Goal: Information Seeking & Learning: Learn about a topic

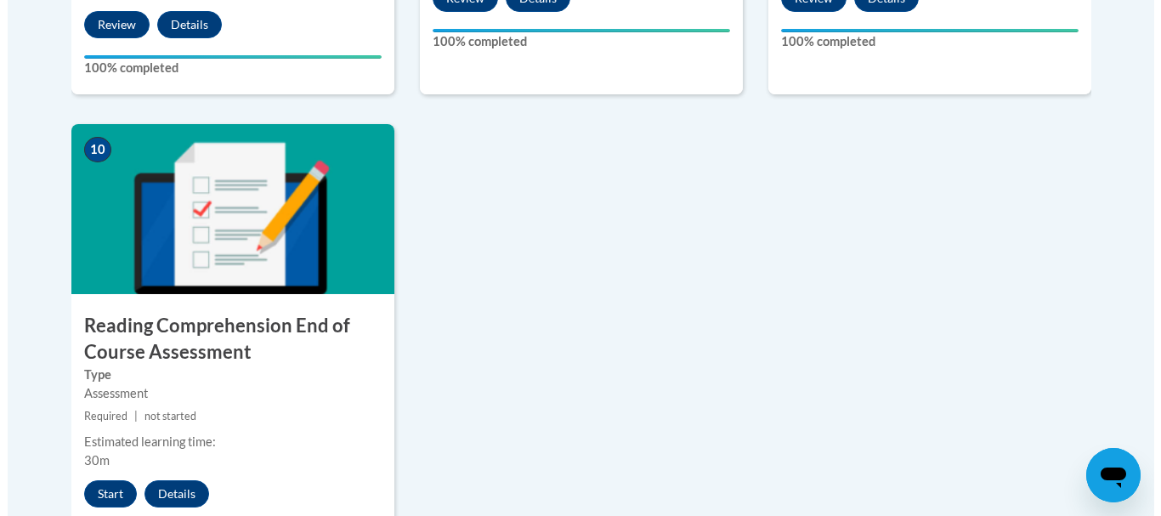
scroll to position [1880, 0]
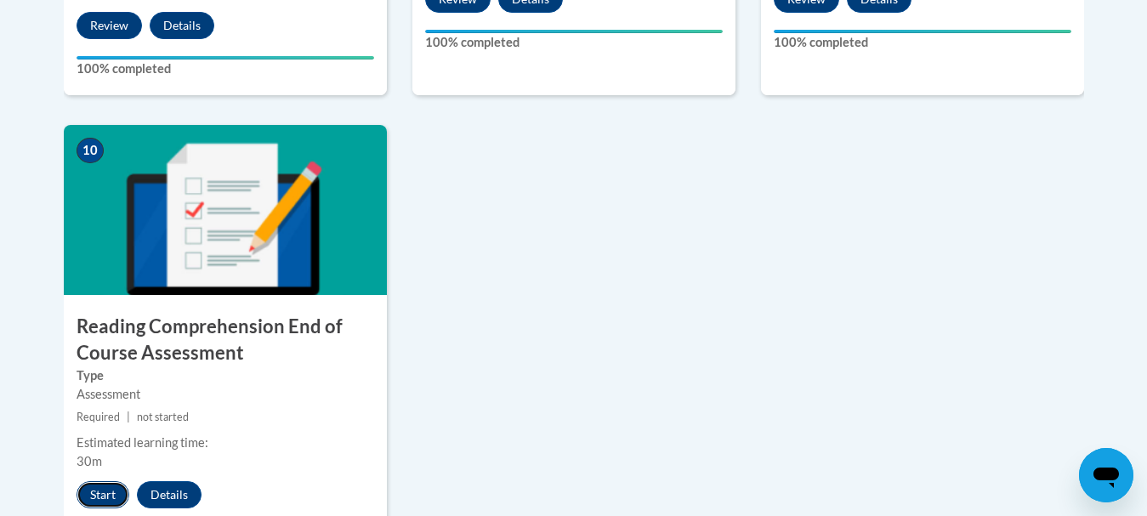
click at [105, 491] on button "Start" at bounding box center [103, 494] width 53 height 27
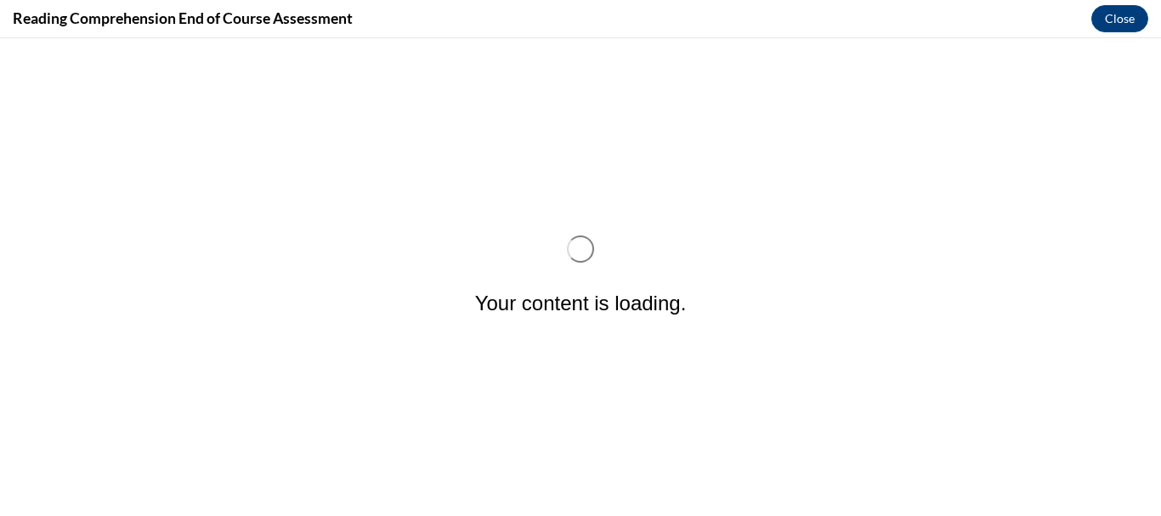
scroll to position [0, 0]
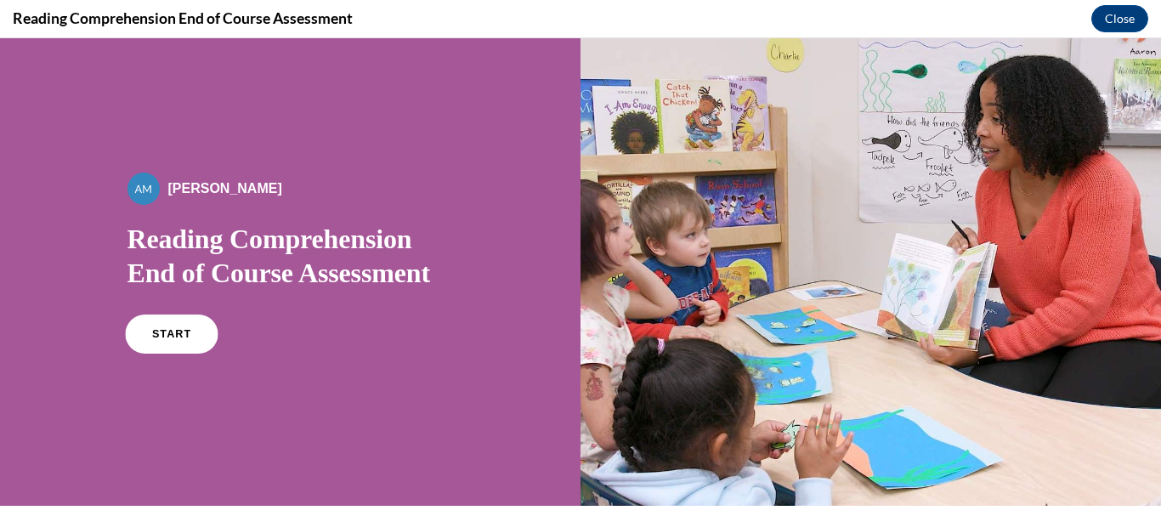
click at [161, 325] on link "START" at bounding box center [171, 334] width 93 height 39
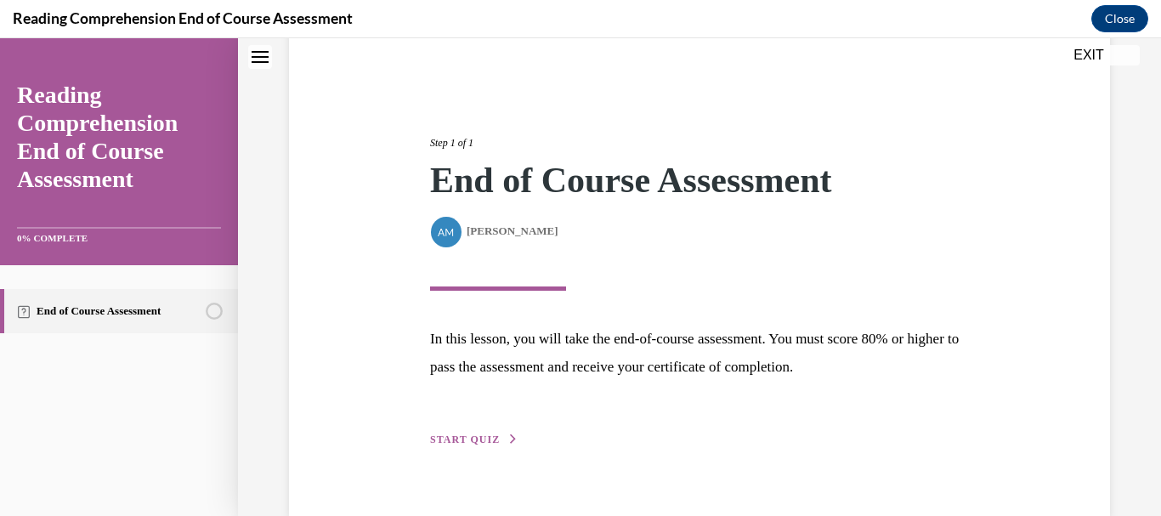
scroll to position [174, 0]
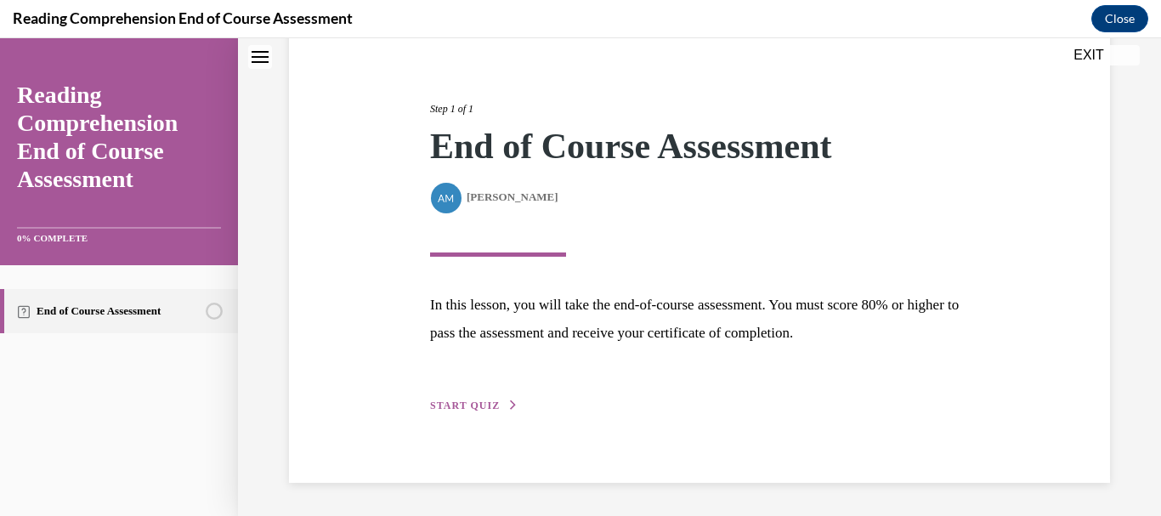
click at [455, 400] on span "START QUIZ" at bounding box center [465, 406] width 70 height 12
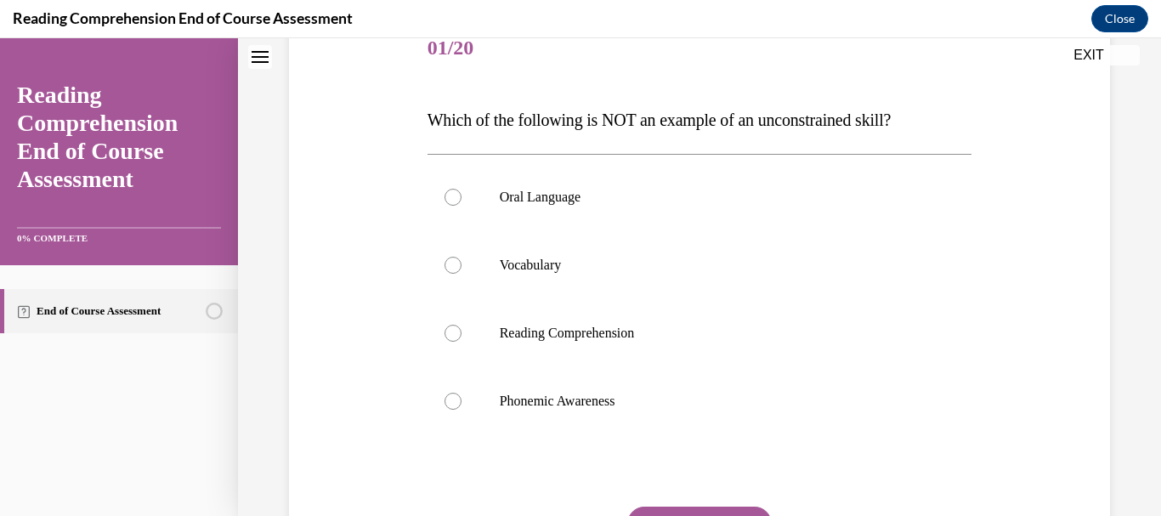
scroll to position [225, 0]
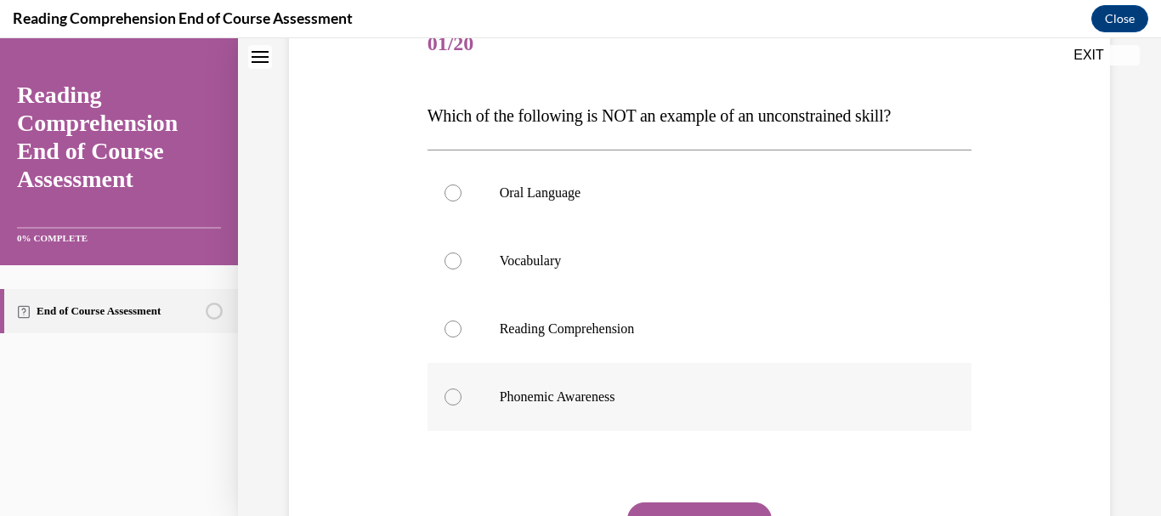
click at [449, 397] on div at bounding box center [453, 397] width 17 height 17
click at [449, 397] on input "Phonemic Awareness" at bounding box center [453, 397] width 17 height 17
radio input "true"
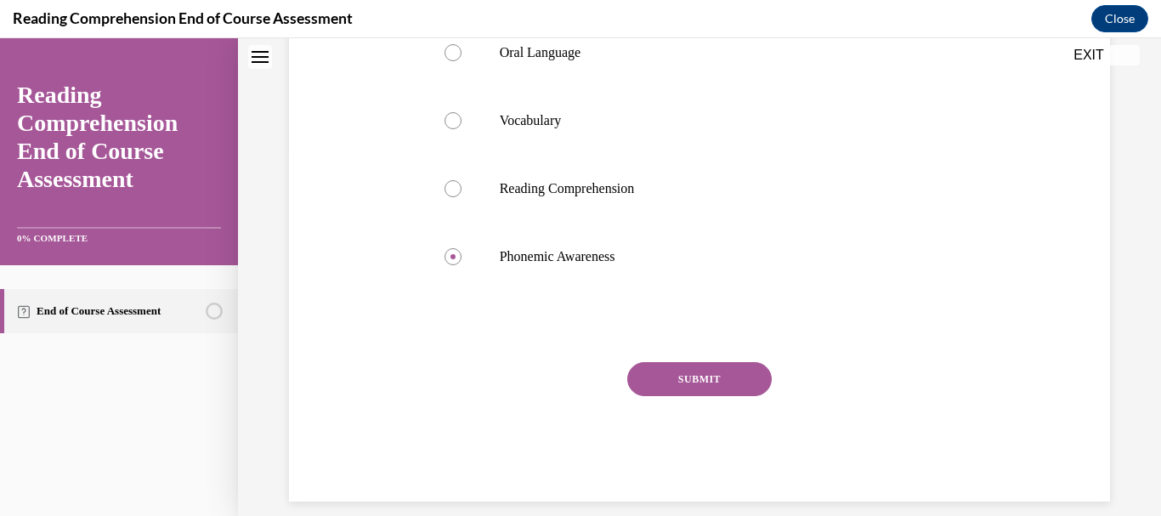
click at [690, 372] on button "SUBMIT" at bounding box center [699, 379] width 145 height 34
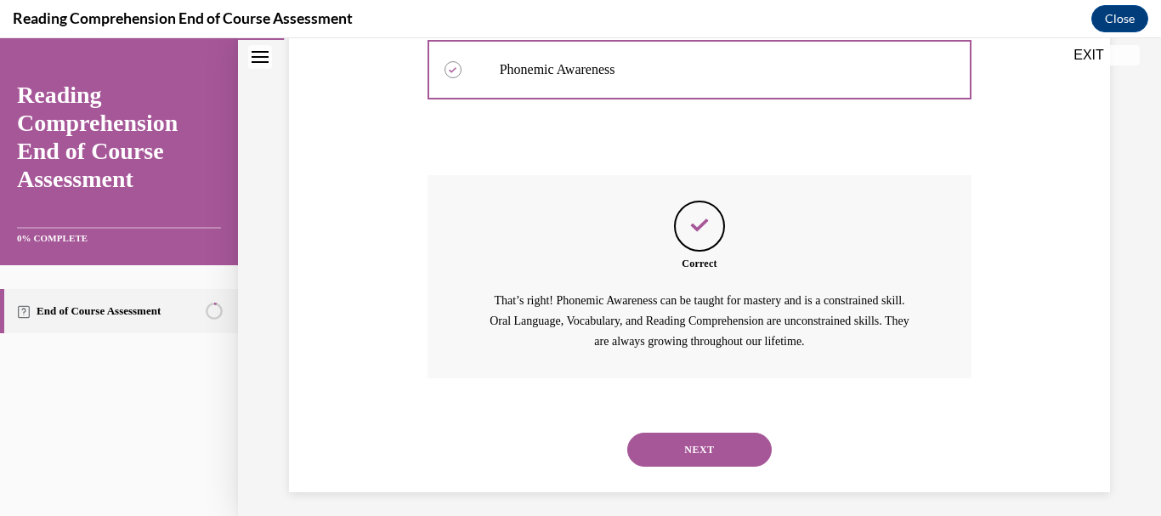
scroll to position [563, 0]
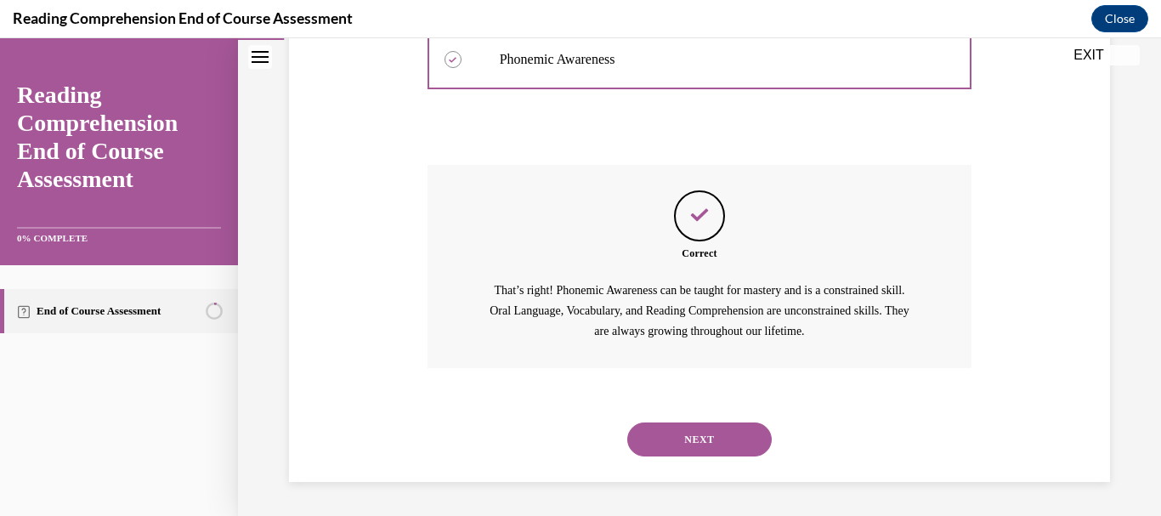
click at [685, 437] on button "NEXT" at bounding box center [699, 440] width 145 height 34
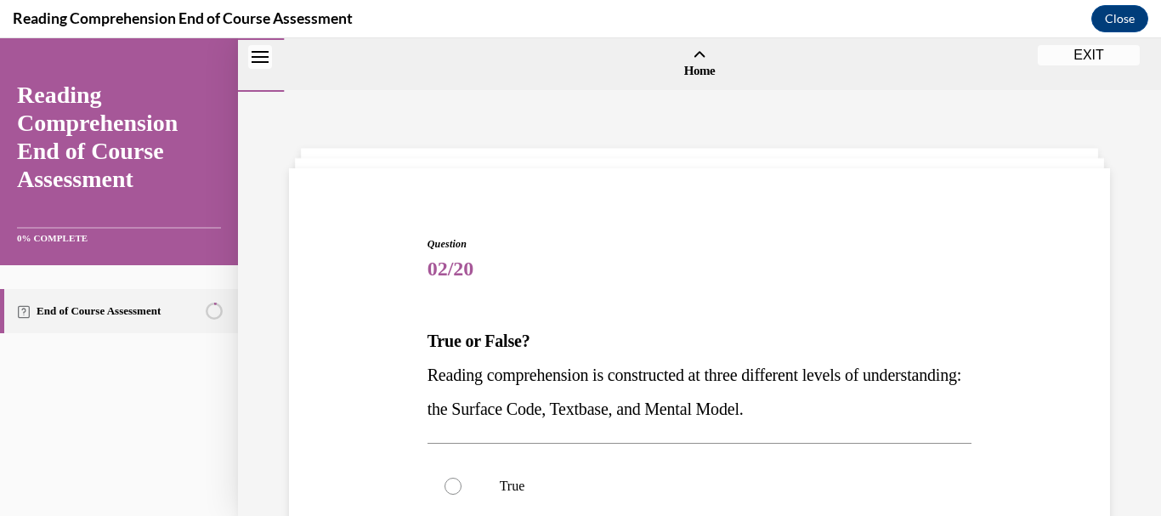
scroll to position [145, 0]
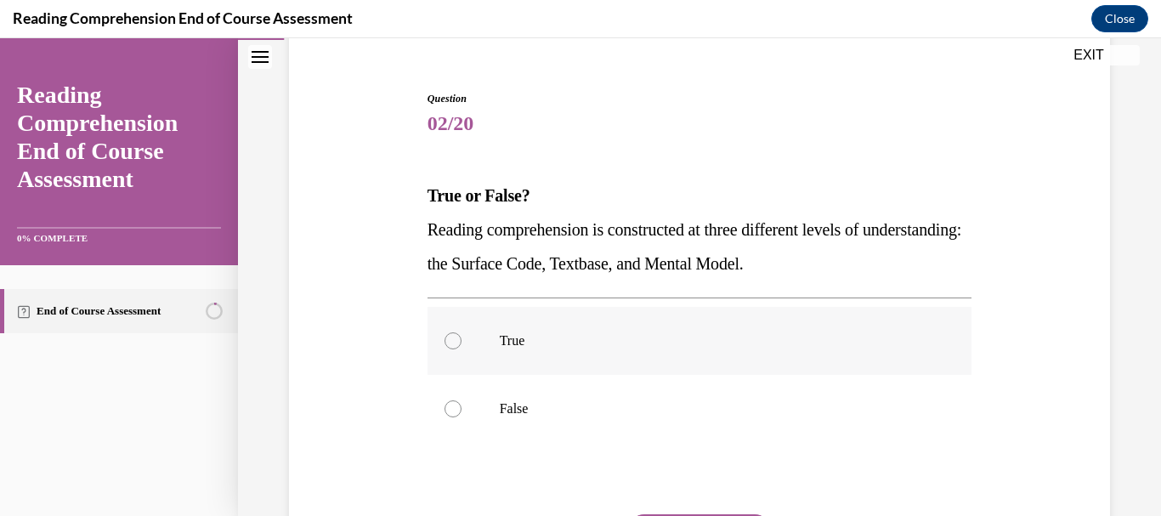
click at [452, 335] on div at bounding box center [453, 340] width 17 height 17
click at [452, 335] on input "True" at bounding box center [453, 340] width 17 height 17
radio input "true"
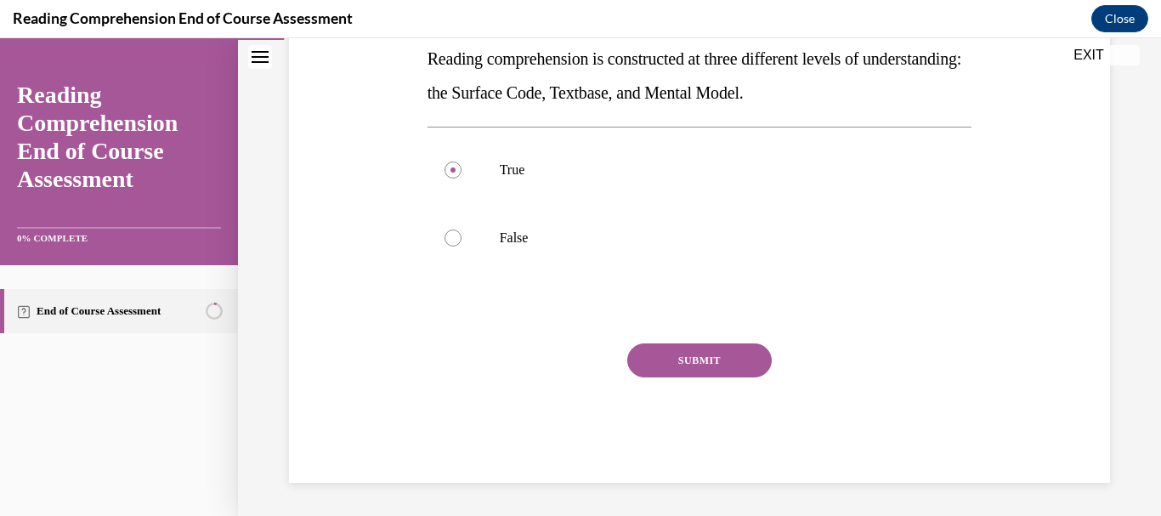
click at [712, 371] on button "SUBMIT" at bounding box center [699, 360] width 145 height 34
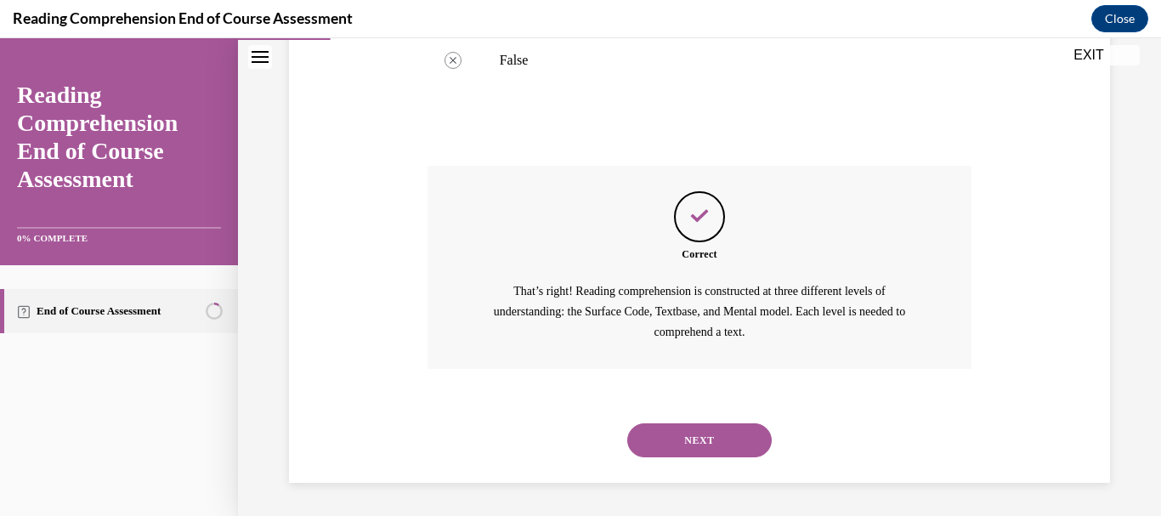
scroll to position [495, 0]
click at [692, 439] on button "NEXT" at bounding box center [699, 440] width 145 height 34
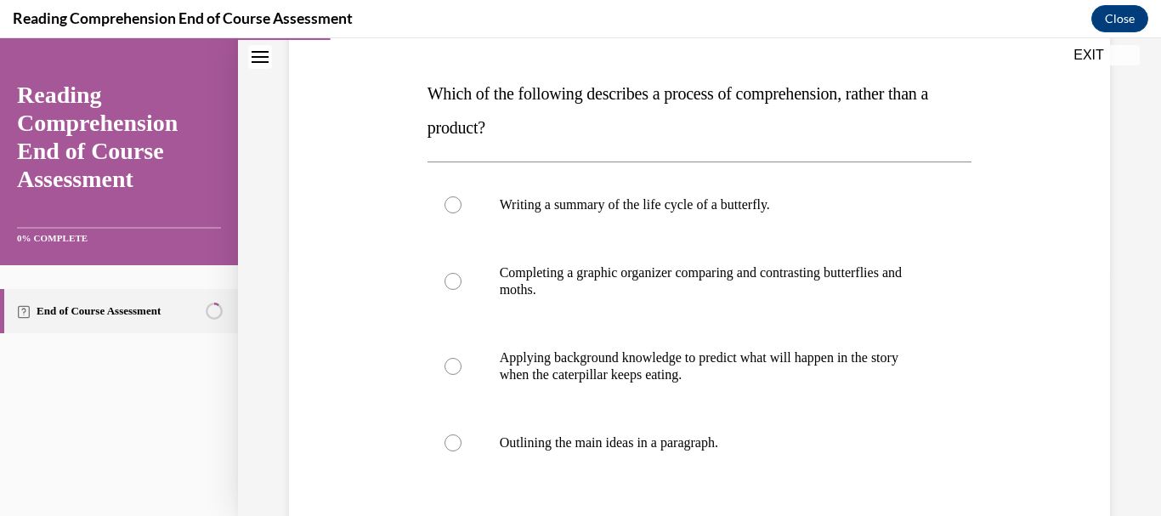
scroll to position [266, 0]
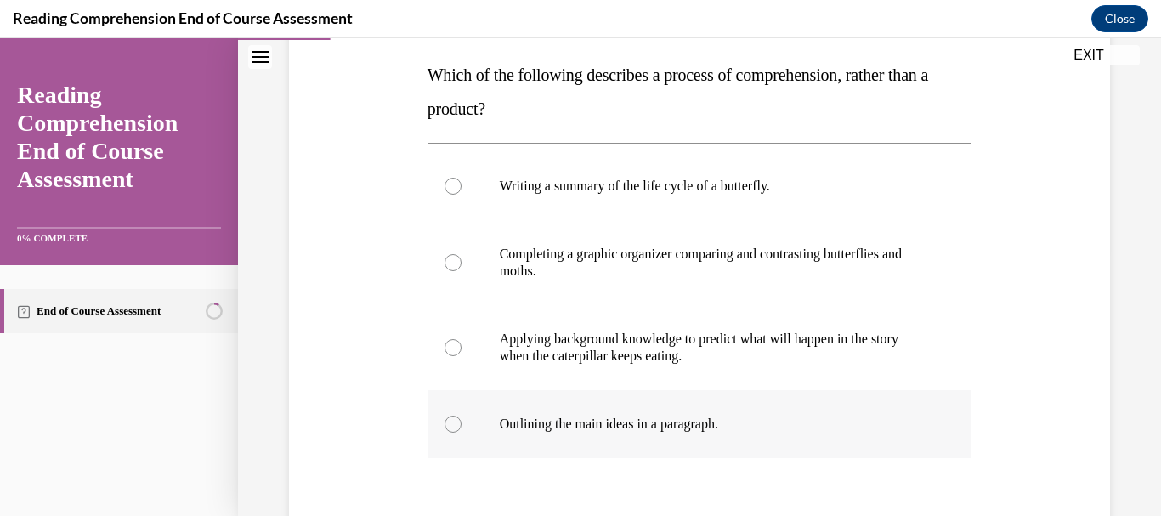
click at [451, 428] on div at bounding box center [453, 424] width 17 height 17
click at [451, 428] on input "Outlining the main ideas in a paragraph." at bounding box center [453, 424] width 17 height 17
radio input "true"
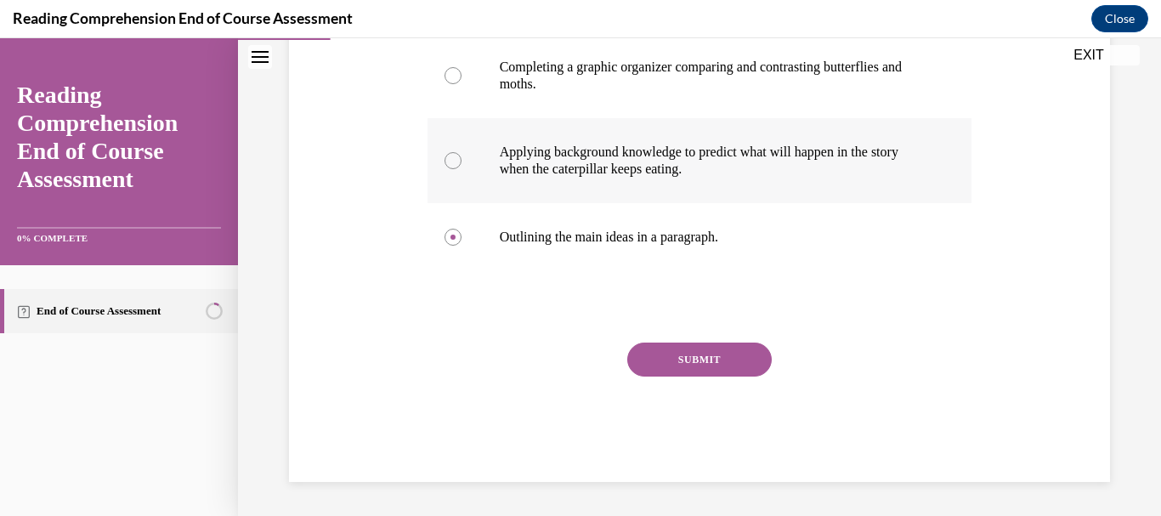
click at [678, 371] on button "SUBMIT" at bounding box center [699, 360] width 145 height 34
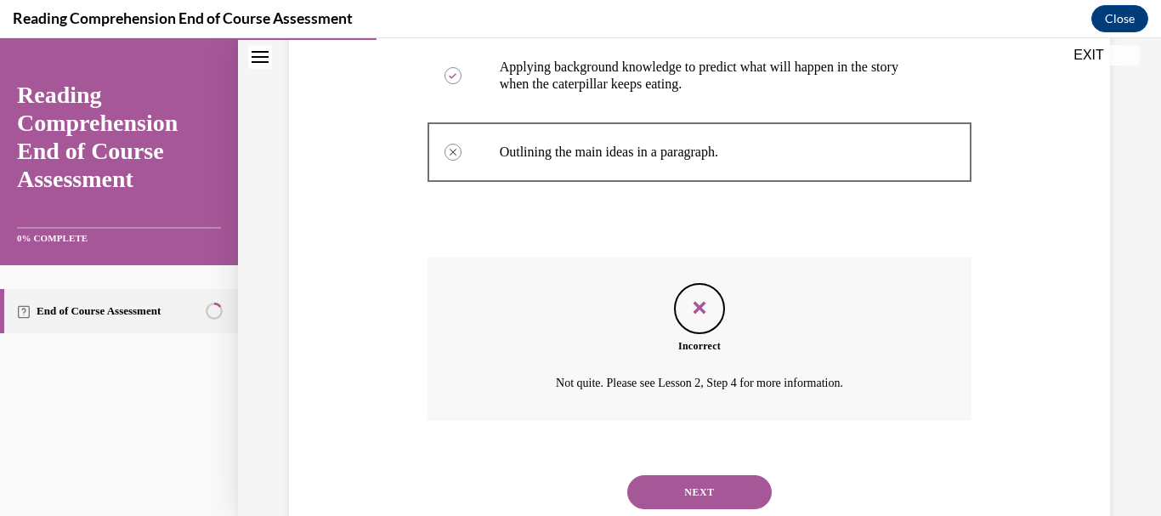
scroll to position [539, 0]
click at [674, 485] on button "NEXT" at bounding box center [699, 491] width 145 height 34
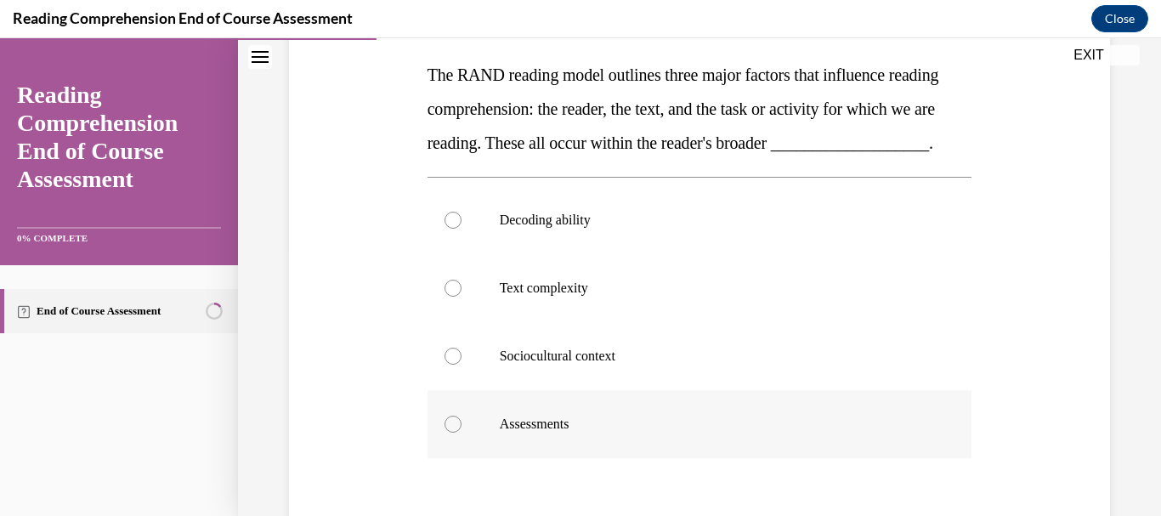
scroll to position [269, 0]
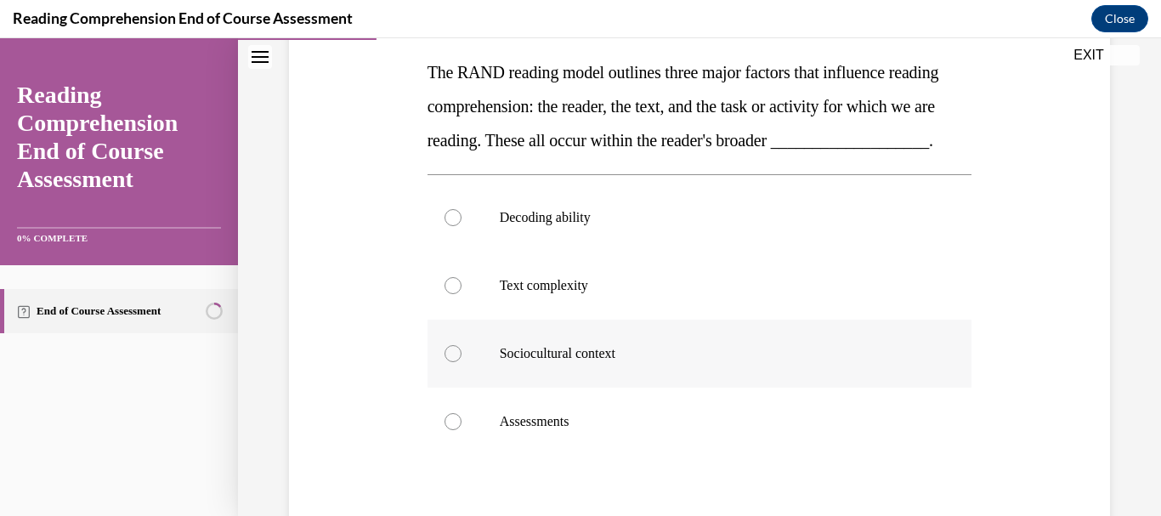
click at [449, 362] on div at bounding box center [453, 353] width 17 height 17
click at [449, 362] on input "Sociocultural context" at bounding box center [453, 353] width 17 height 17
radio input "true"
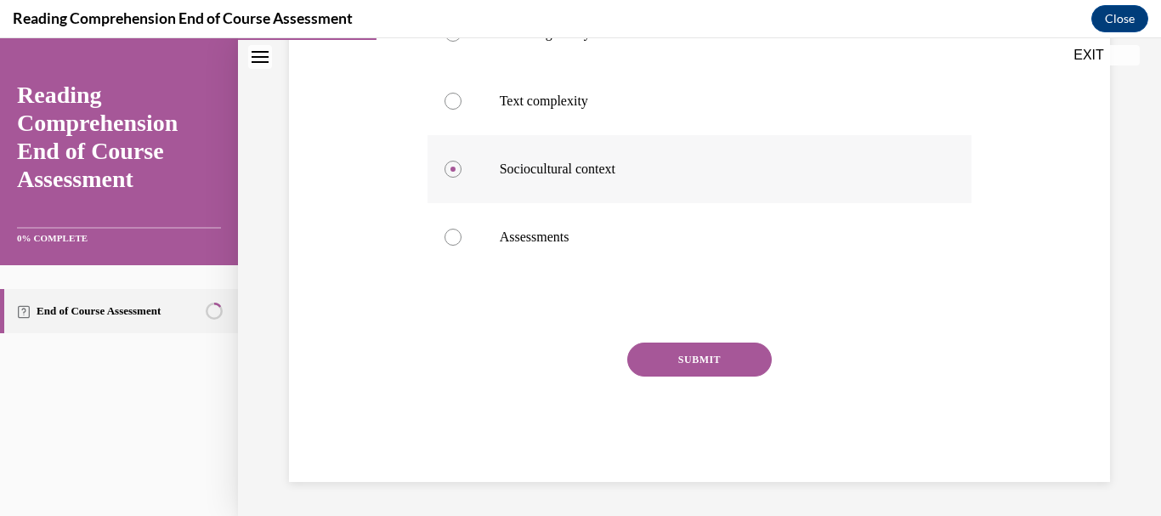
scroll to position [486, 0]
click at [705, 360] on button "SUBMIT" at bounding box center [699, 360] width 145 height 34
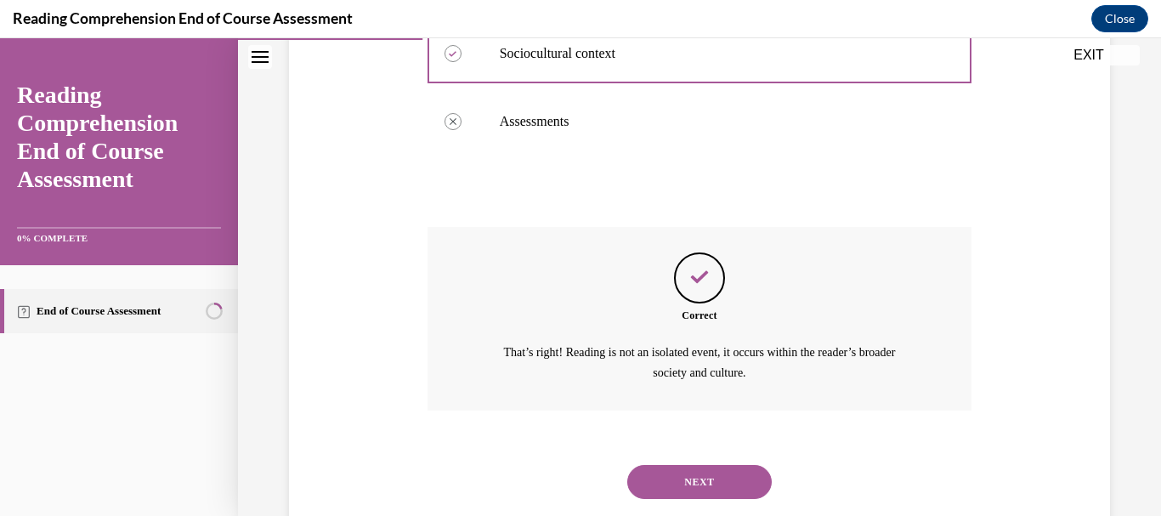
scroll to position [645, 0]
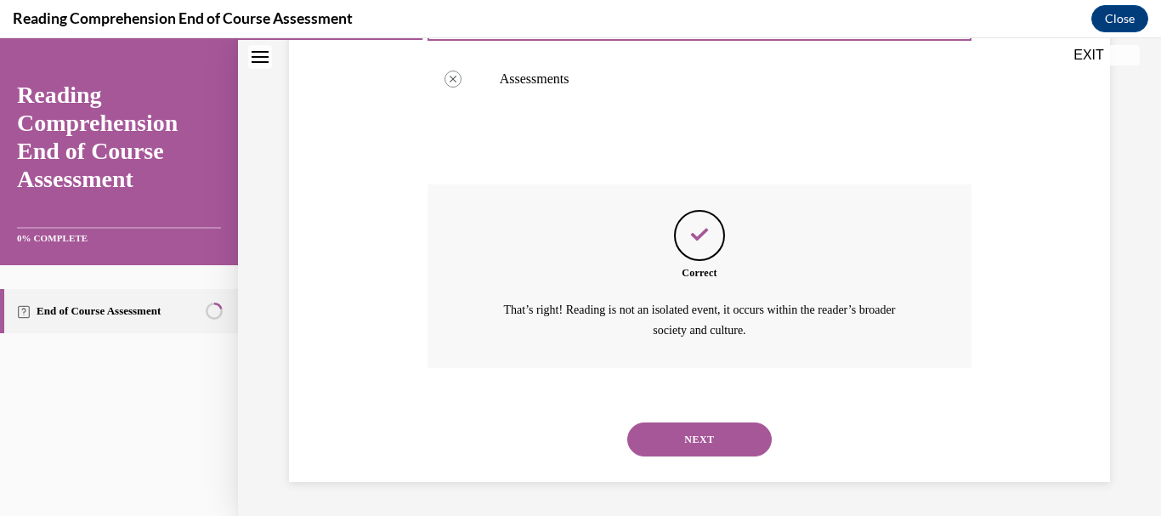
click at [679, 443] on button "NEXT" at bounding box center [699, 440] width 145 height 34
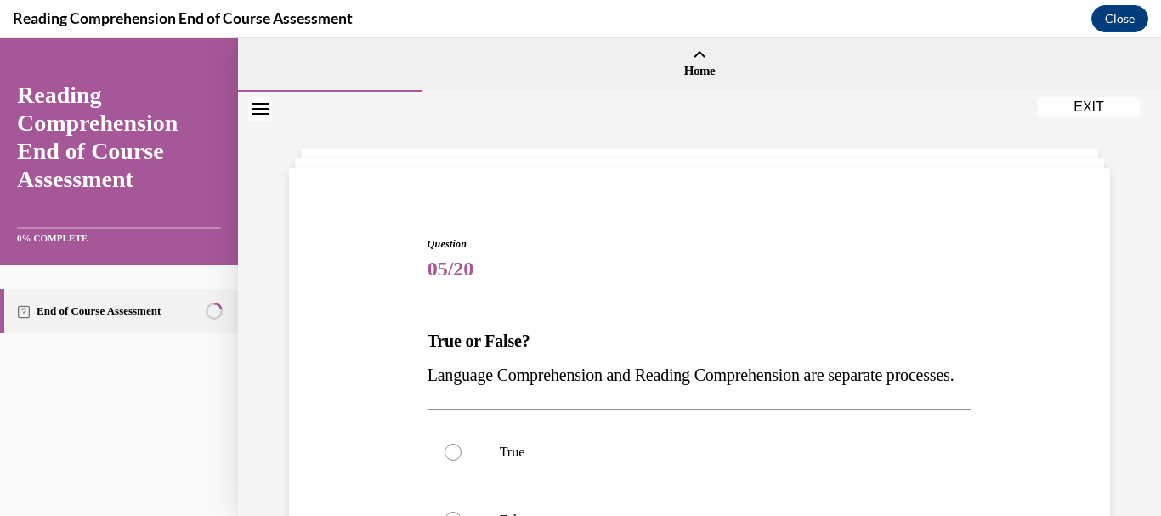
scroll to position [239, 0]
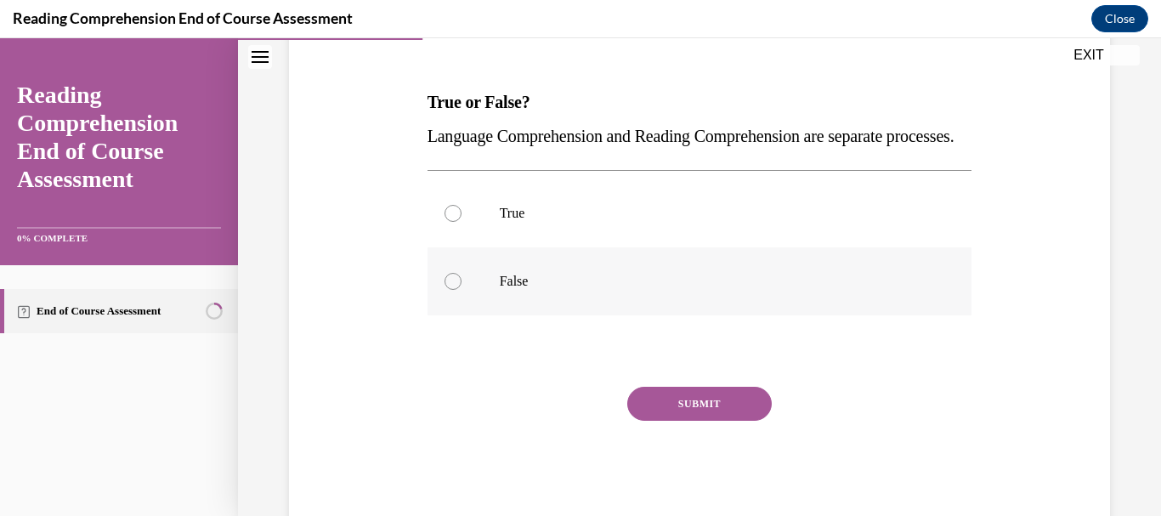
click at [448, 290] on div at bounding box center [453, 281] width 17 height 17
click at [448, 290] on input "False" at bounding box center [453, 281] width 17 height 17
radio input "true"
click at [652, 421] on button "SUBMIT" at bounding box center [699, 404] width 145 height 34
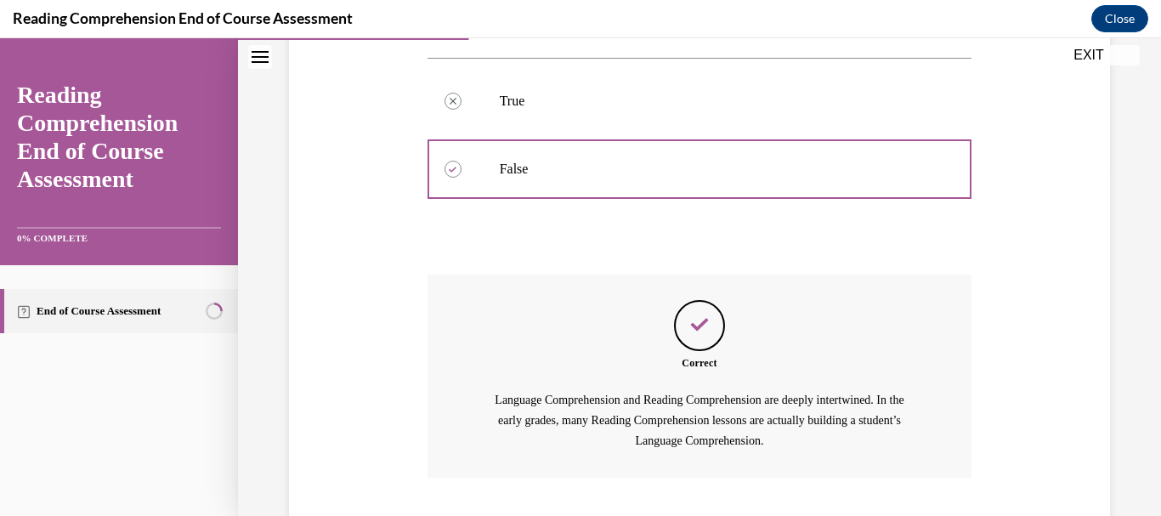
scroll to position [495, 0]
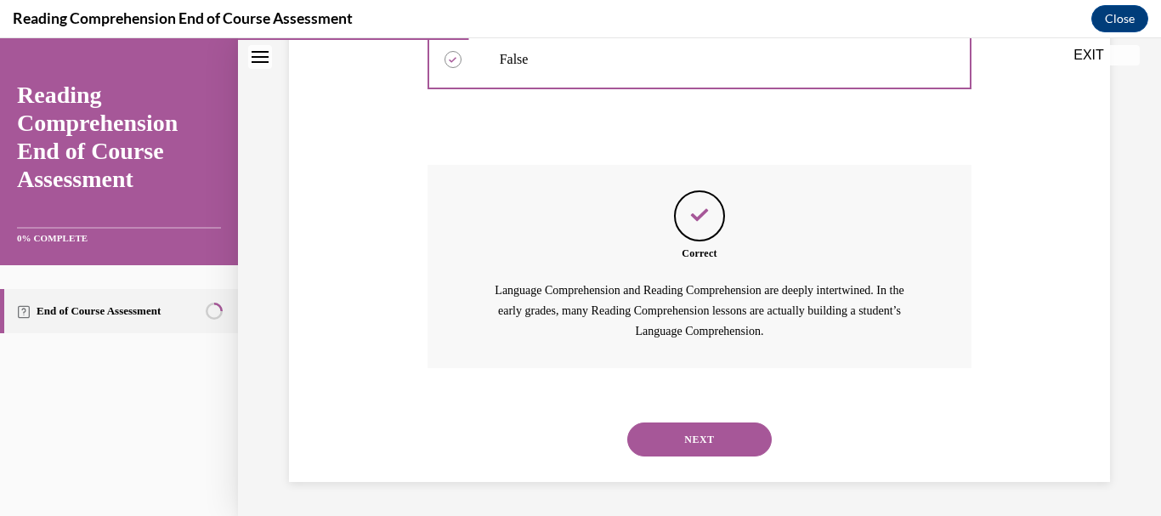
click at [652, 439] on button "NEXT" at bounding box center [699, 440] width 145 height 34
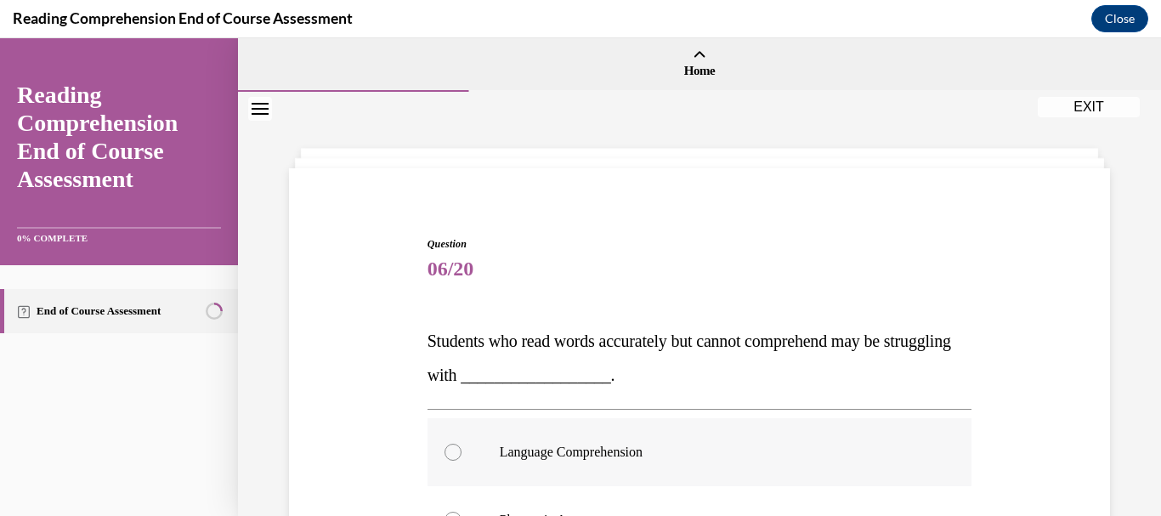
click at [652, 444] on p "Language Comprehension" at bounding box center [715, 452] width 430 height 17
click at [462, 444] on input "Language Comprehension" at bounding box center [453, 452] width 17 height 17
radio input "true"
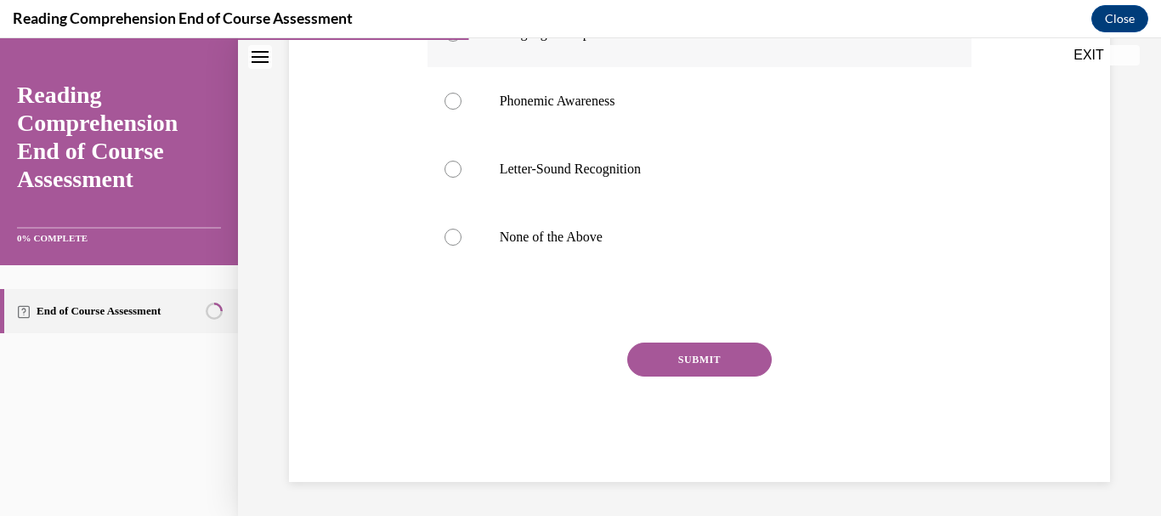
scroll to position [419, 0]
click at [676, 362] on button "SUBMIT" at bounding box center [699, 360] width 145 height 34
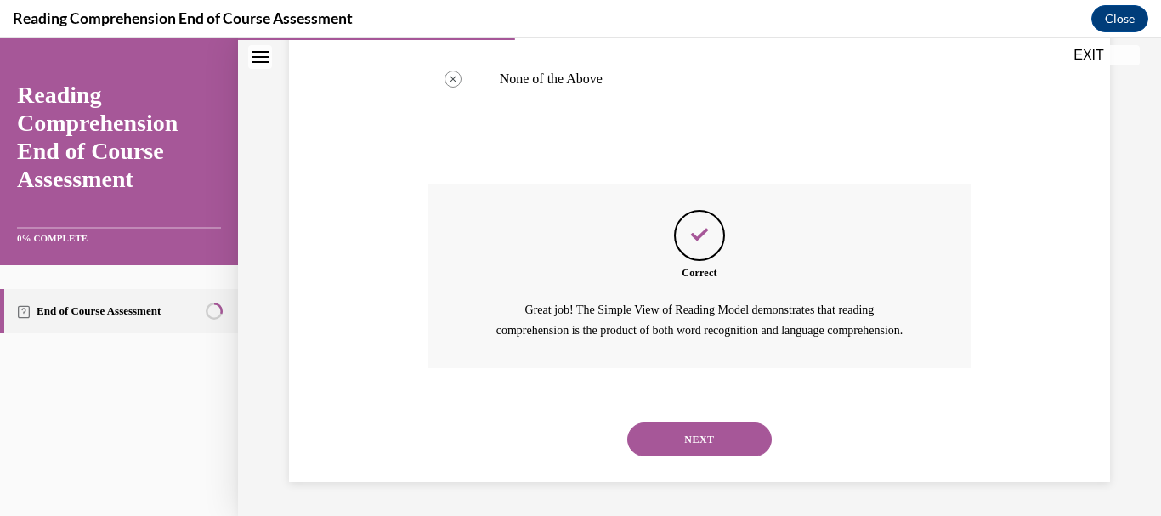
scroll to position [597, 0]
click at [672, 428] on button "NEXT" at bounding box center [699, 440] width 145 height 34
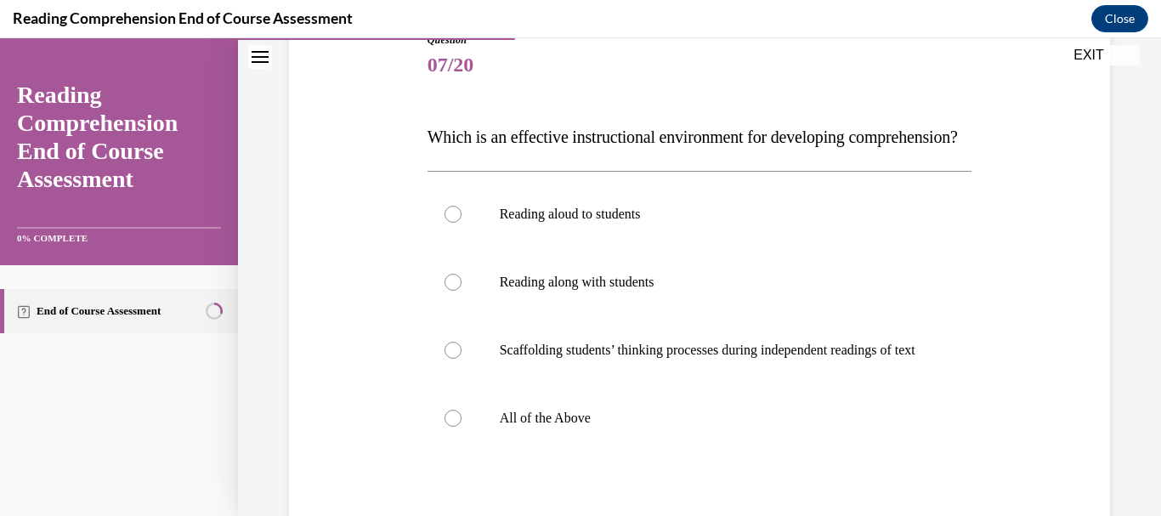
scroll to position [288, 0]
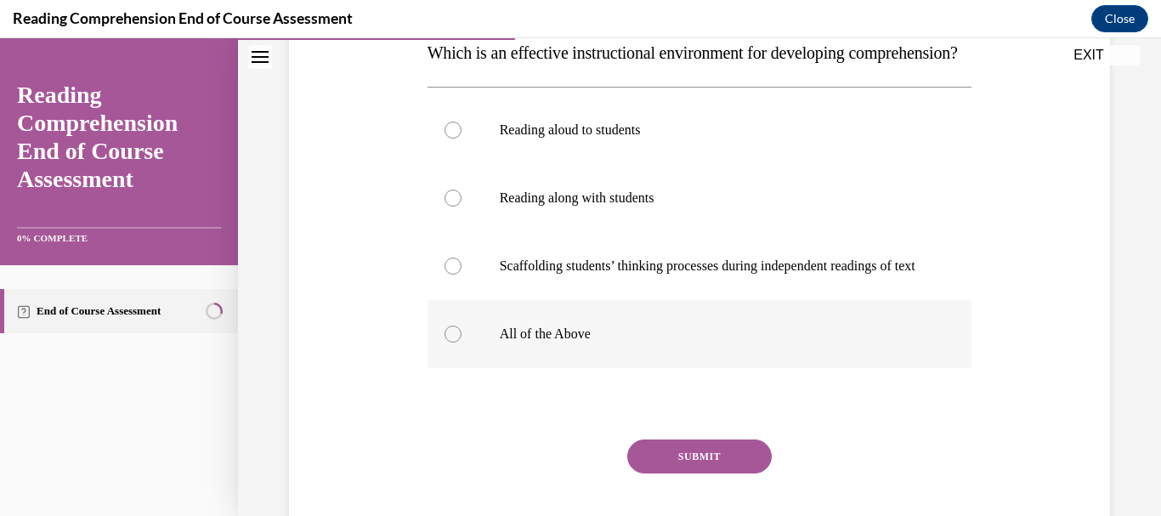
click at [451, 343] on div at bounding box center [453, 334] width 17 height 17
click at [451, 343] on input "All of the Above" at bounding box center [453, 334] width 17 height 17
radio input "true"
click at [682, 474] on button "SUBMIT" at bounding box center [699, 457] width 145 height 34
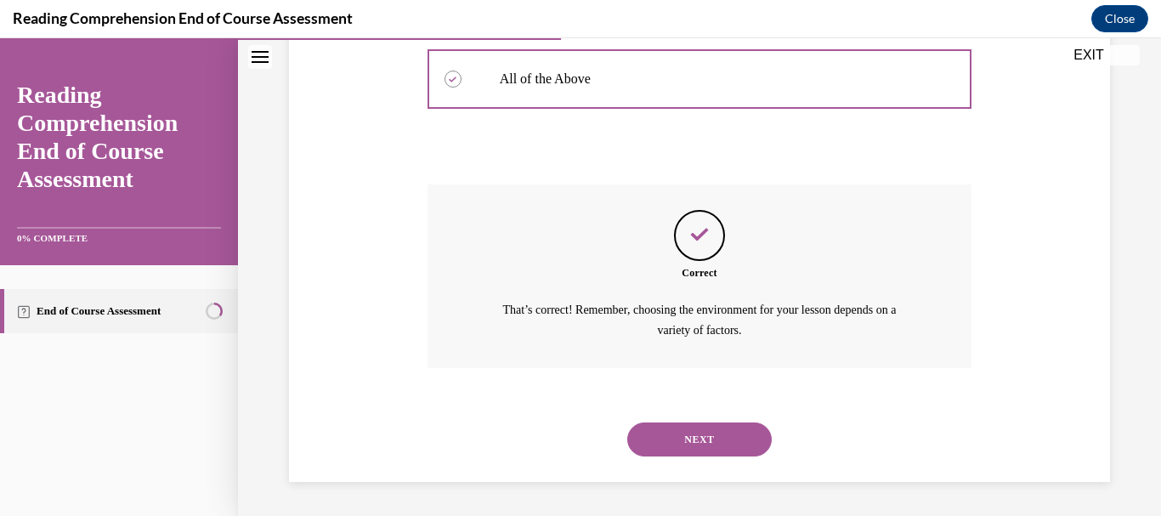
scroll to position [594, 0]
click at [683, 438] on button "NEXT" at bounding box center [699, 440] width 145 height 34
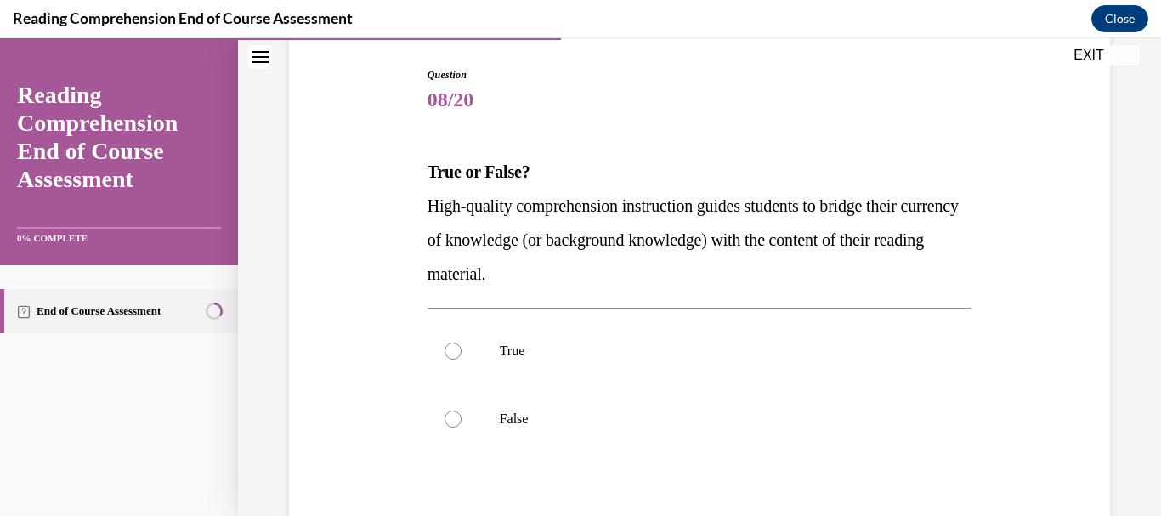
scroll to position [170, 0]
click at [445, 353] on div at bounding box center [453, 350] width 17 height 17
click at [445, 353] on input "True" at bounding box center [453, 350] width 17 height 17
radio input "true"
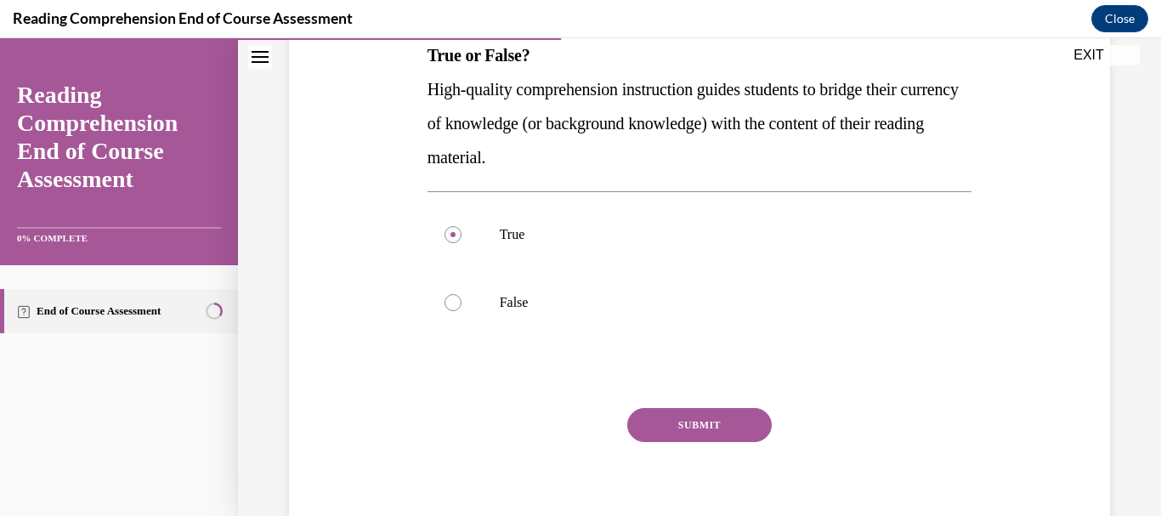
click at [645, 428] on button "SUBMIT" at bounding box center [699, 425] width 145 height 34
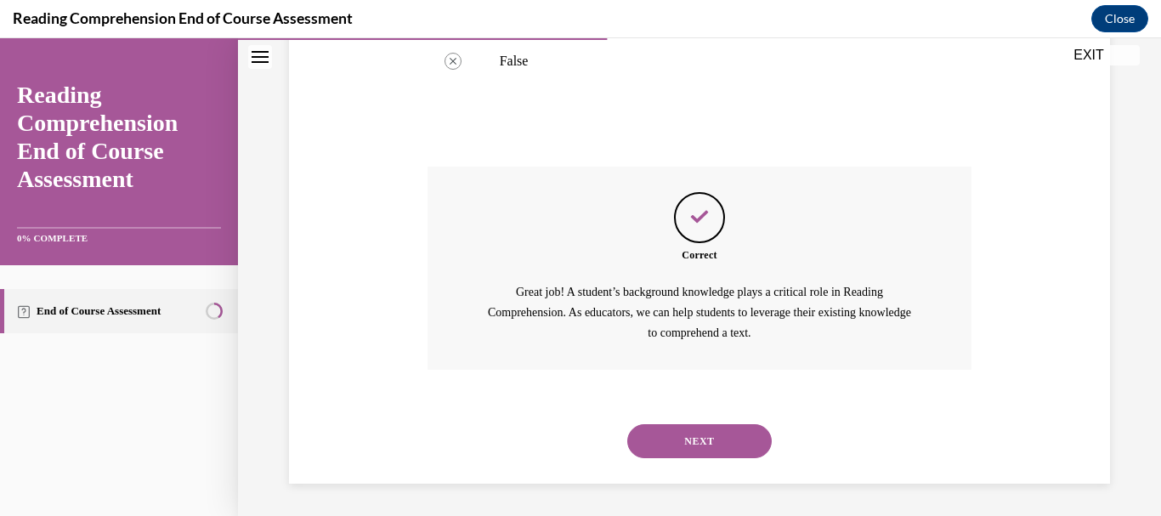
scroll to position [529, 0]
click at [645, 428] on button "NEXT" at bounding box center [699, 440] width 145 height 34
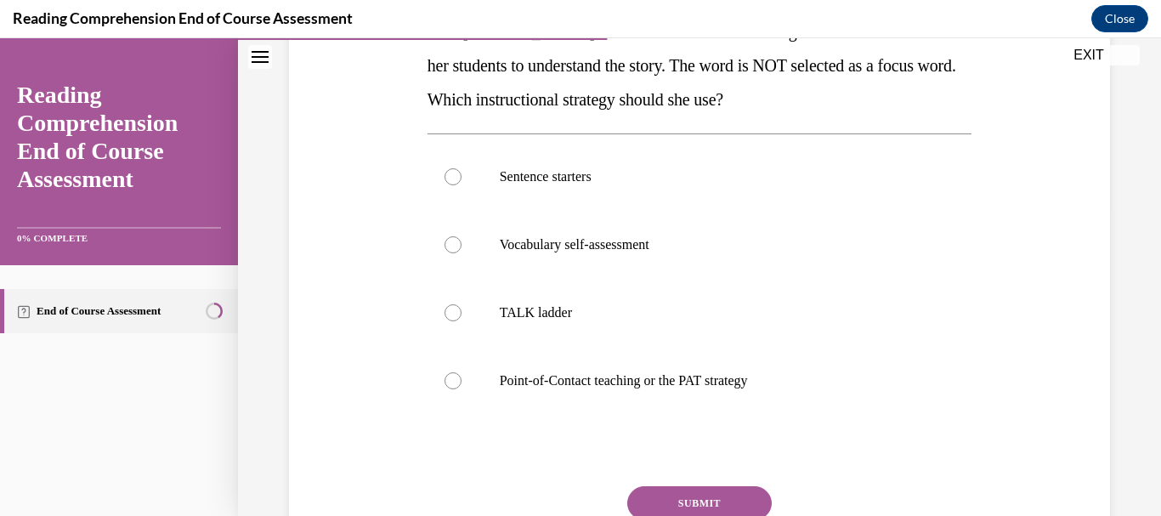
scroll to position [311, 0]
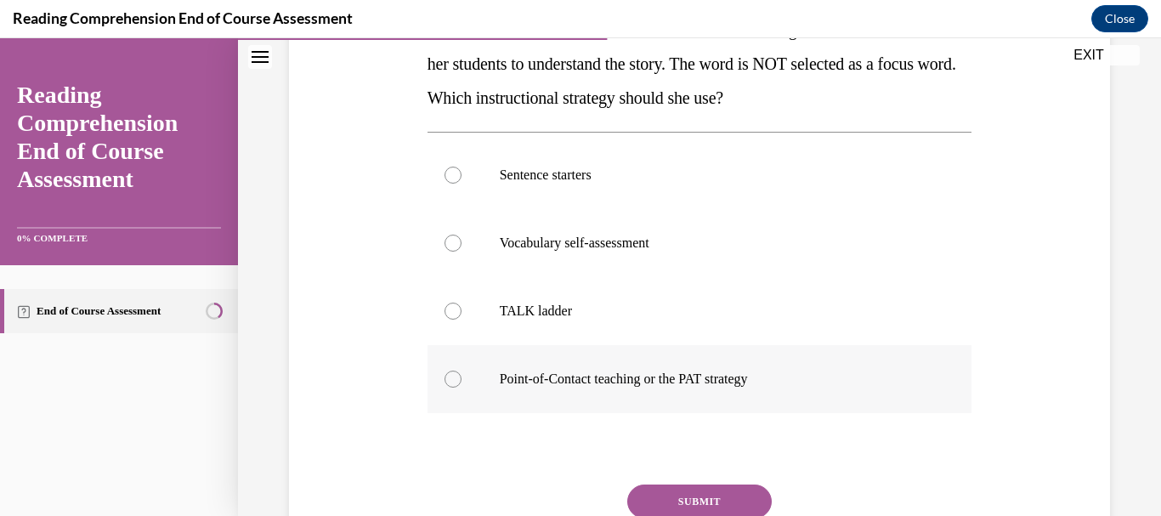
click at [445, 381] on div at bounding box center [453, 379] width 17 height 17
click at [445, 381] on input "Point-of-Contact teaching or the PAT strategy" at bounding box center [453, 379] width 17 height 17
radio input "true"
click at [683, 502] on button "SUBMIT" at bounding box center [699, 502] width 145 height 34
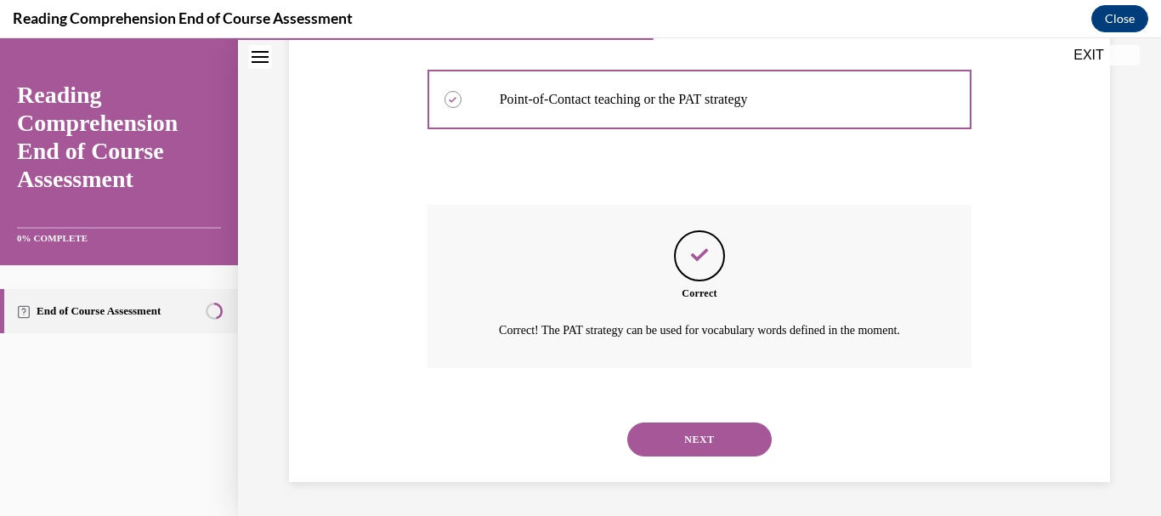
scroll to position [611, 0]
click at [678, 447] on button "NEXT" at bounding box center [699, 440] width 145 height 34
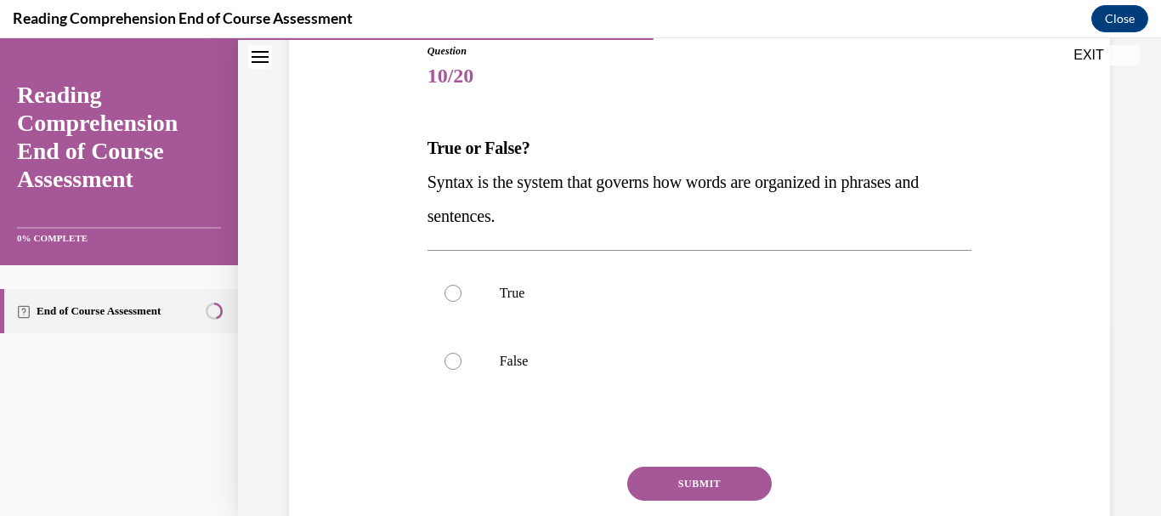
scroll to position [195, 0]
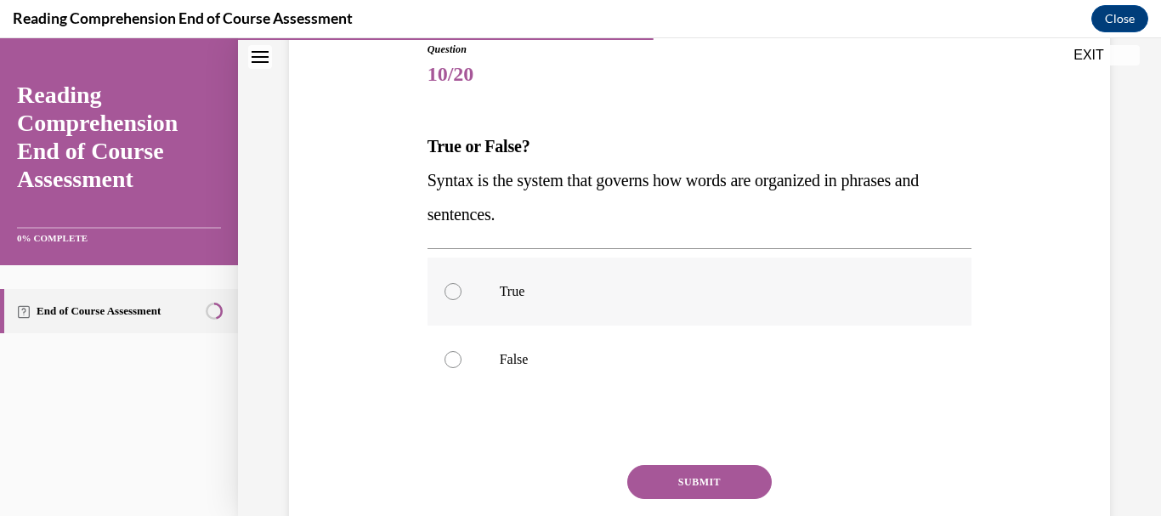
click at [447, 297] on div at bounding box center [453, 291] width 17 height 17
click at [447, 297] on input "True" at bounding box center [453, 291] width 17 height 17
radio input "true"
click at [695, 473] on button "SUBMIT" at bounding box center [699, 482] width 145 height 34
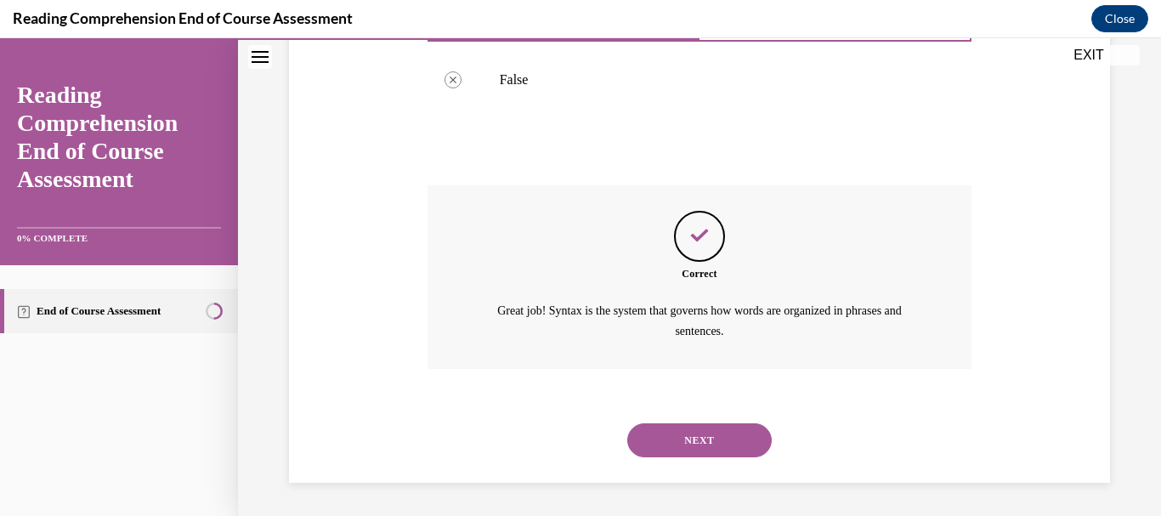
scroll to position [475, 0]
click at [689, 443] on button "NEXT" at bounding box center [699, 440] width 145 height 34
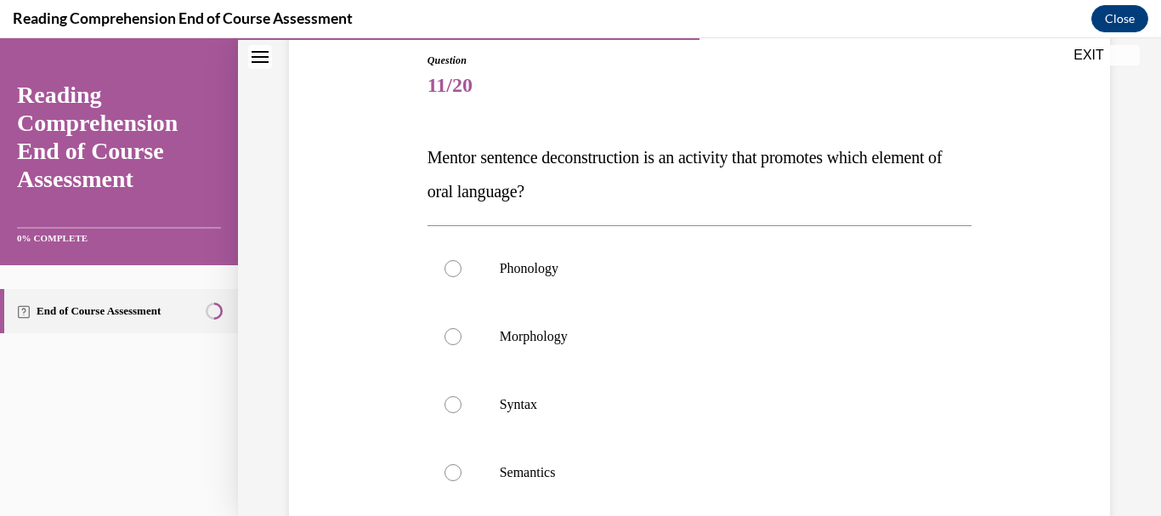
scroll to position [210, 0]
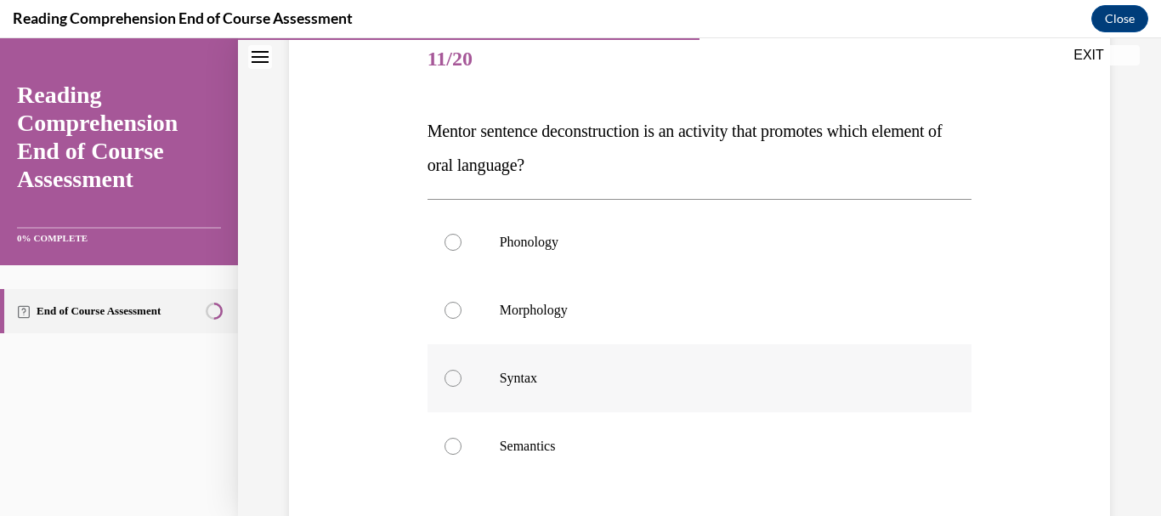
click at [449, 380] on div at bounding box center [453, 378] width 17 height 17
click at [449, 380] on input "Syntax" at bounding box center [453, 378] width 17 height 17
radio input "true"
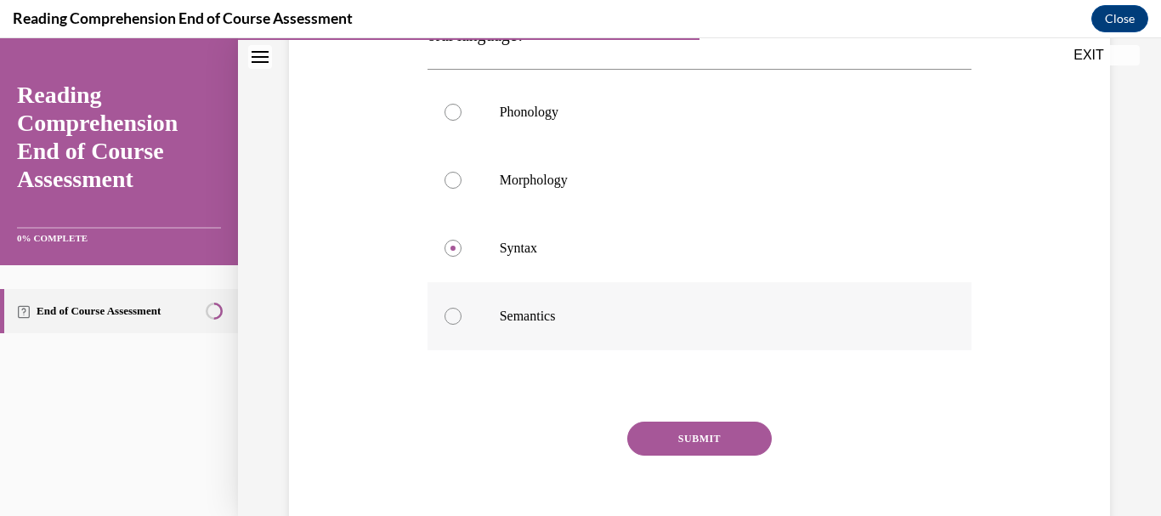
scroll to position [345, 0]
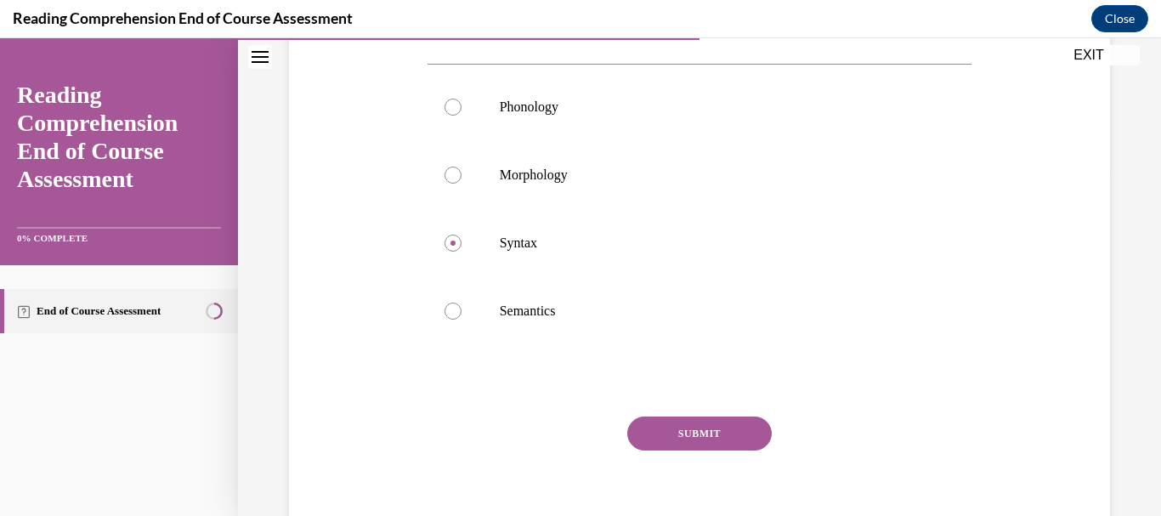
click at [635, 425] on button "SUBMIT" at bounding box center [699, 434] width 145 height 34
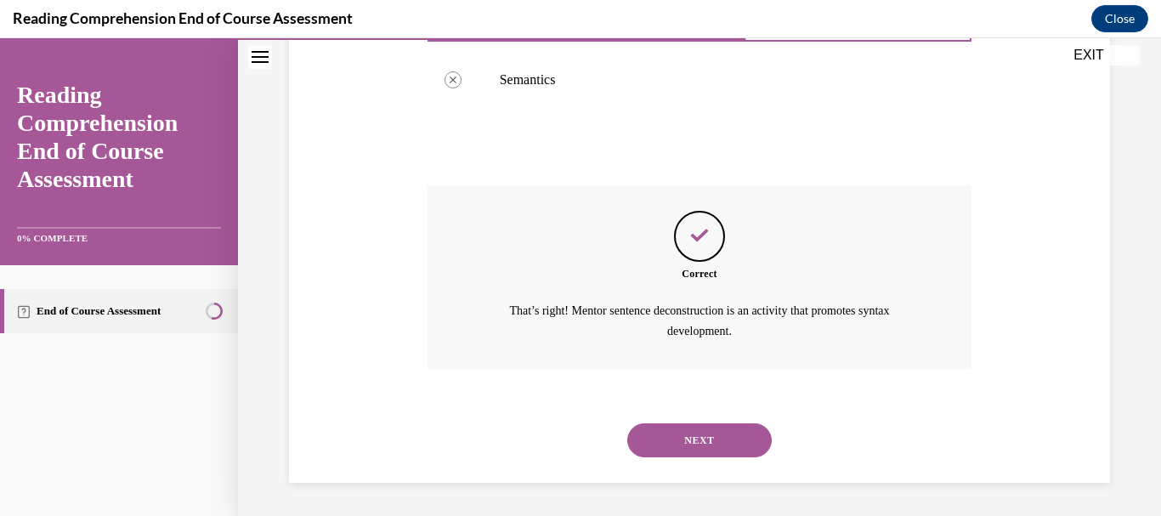
scroll to position [577, 0]
click at [639, 431] on button "NEXT" at bounding box center [699, 440] width 145 height 34
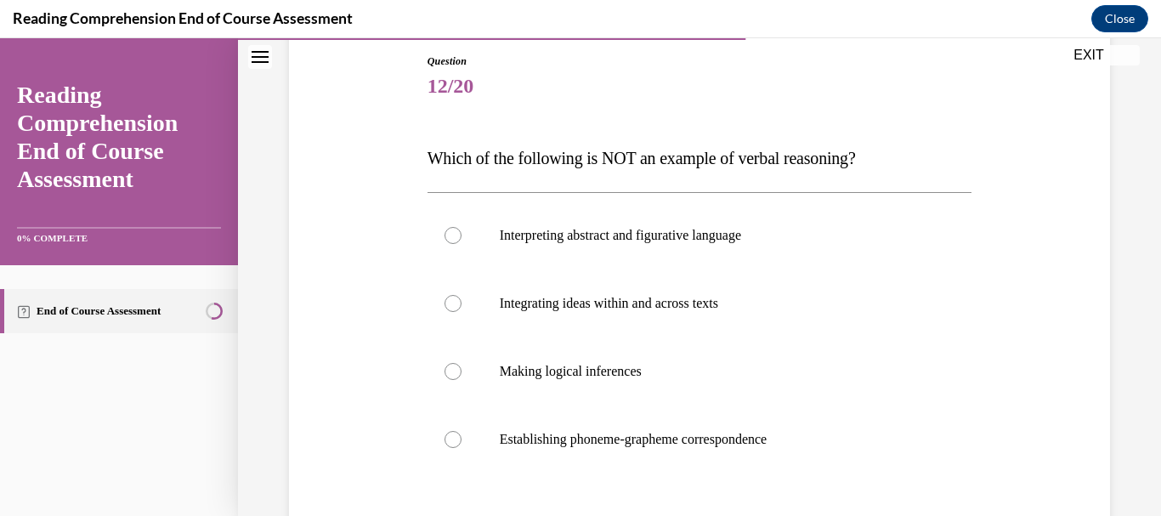
scroll to position [204, 0]
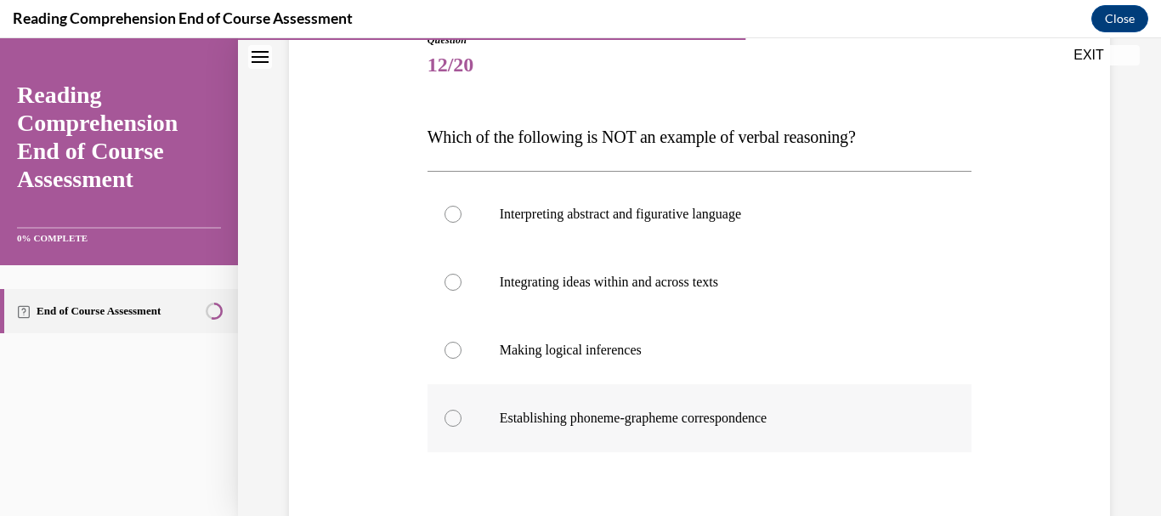
click at [451, 421] on div at bounding box center [453, 418] width 17 height 17
click at [451, 421] on input "Establishing phoneme-grapheme correspondence" at bounding box center [453, 418] width 17 height 17
radio input "true"
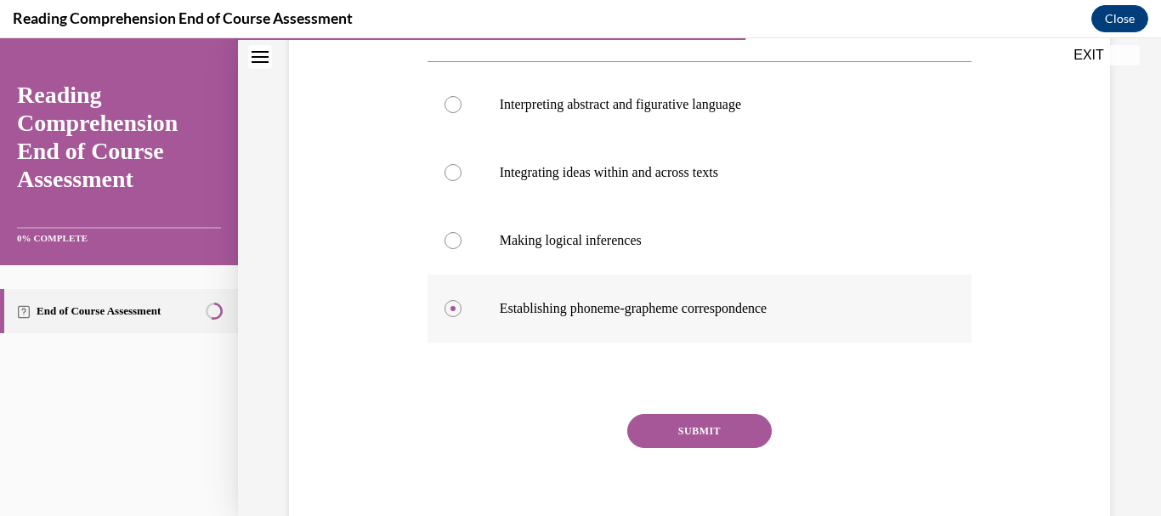
scroll to position [327, 0]
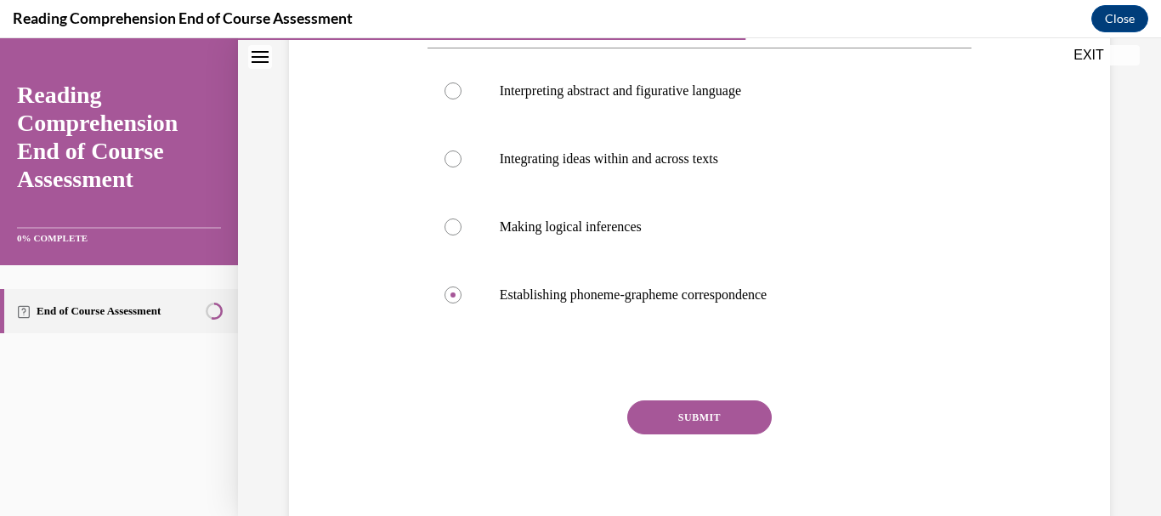
click at [701, 421] on button "SUBMIT" at bounding box center [699, 417] width 145 height 34
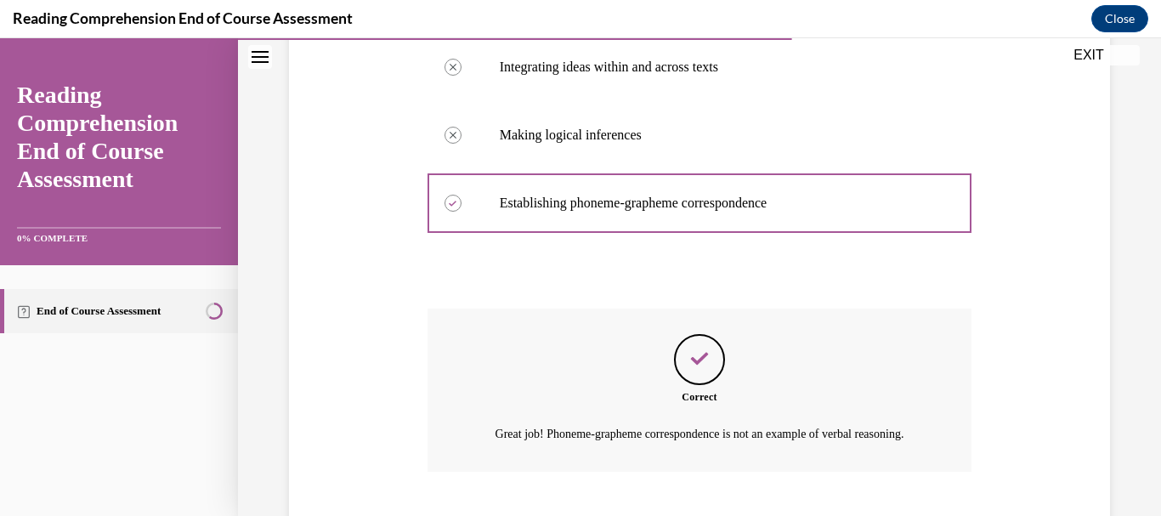
scroll to position [543, 0]
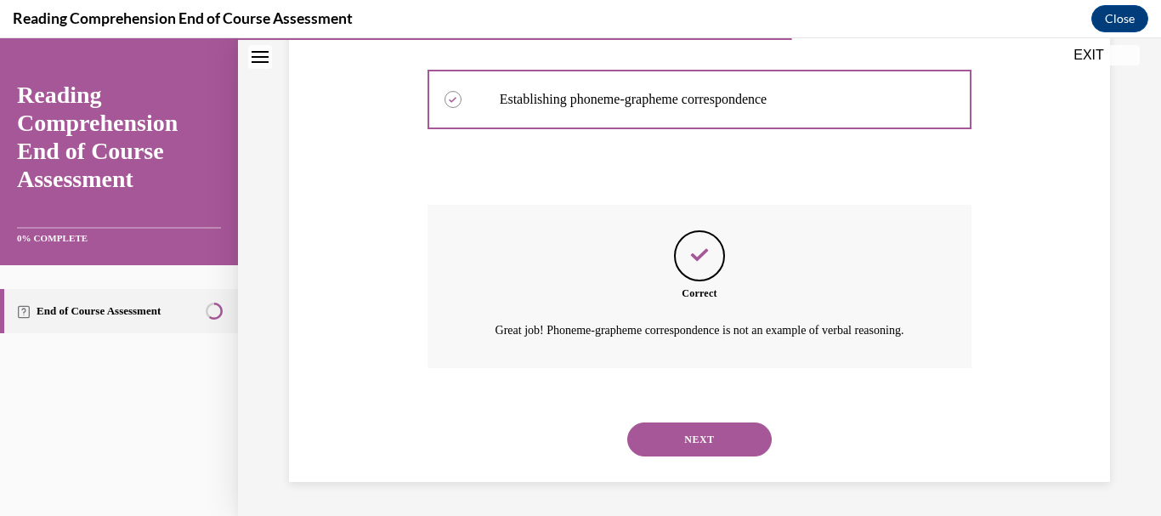
click at [695, 435] on button "NEXT" at bounding box center [699, 440] width 145 height 34
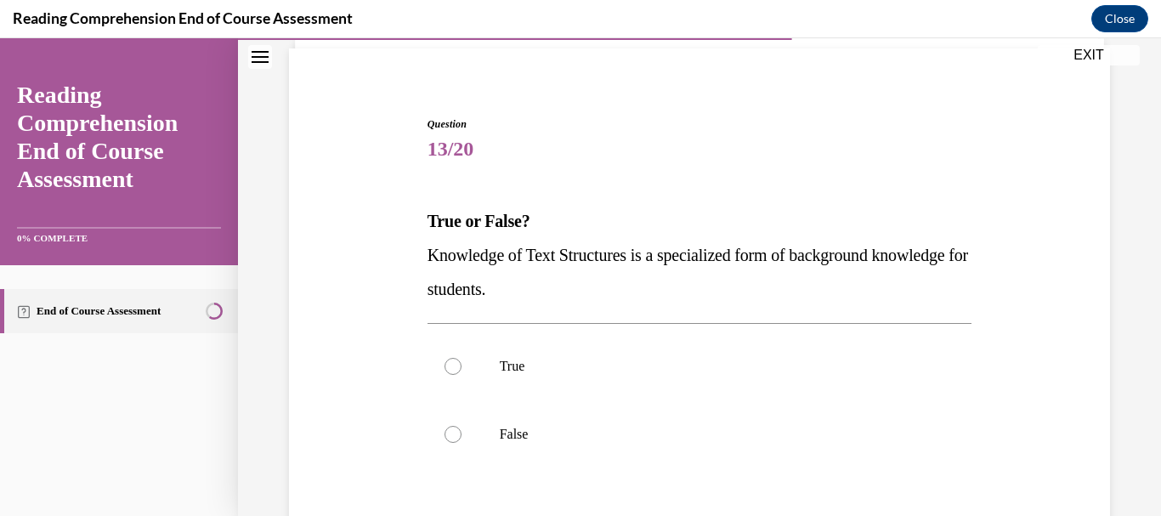
scroll to position [121, 0]
click at [450, 377] on label "True" at bounding box center [700, 366] width 545 height 68
click at [450, 374] on input "True" at bounding box center [453, 365] width 17 height 17
radio input "true"
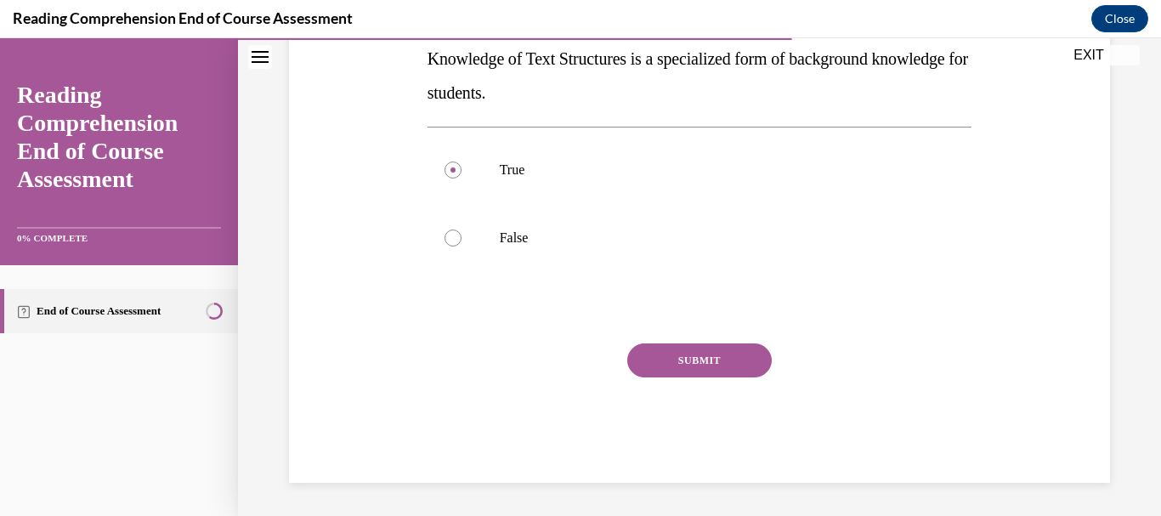
click at [645, 359] on button "SUBMIT" at bounding box center [699, 360] width 145 height 34
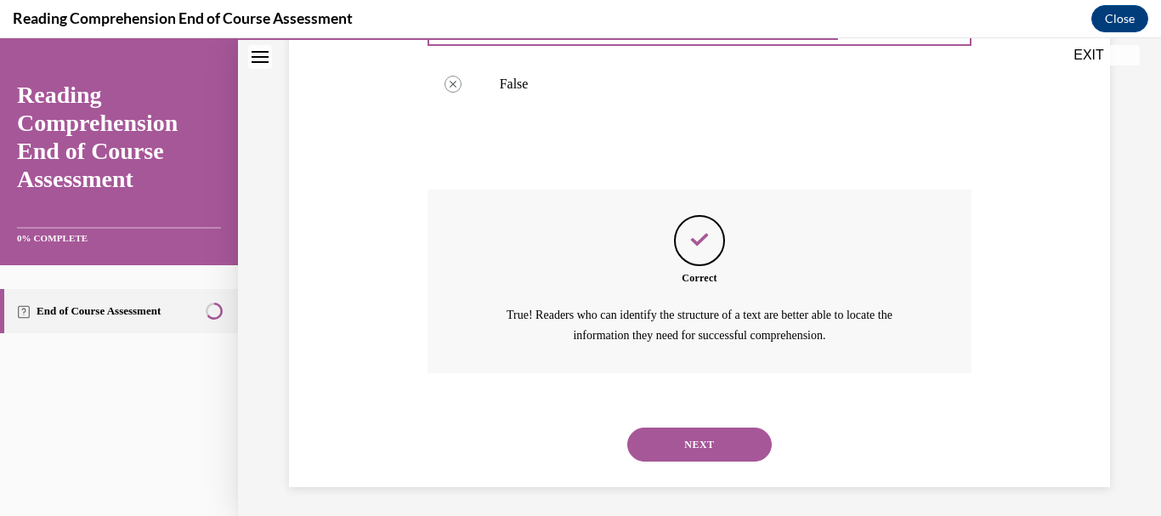
scroll to position [475, 0]
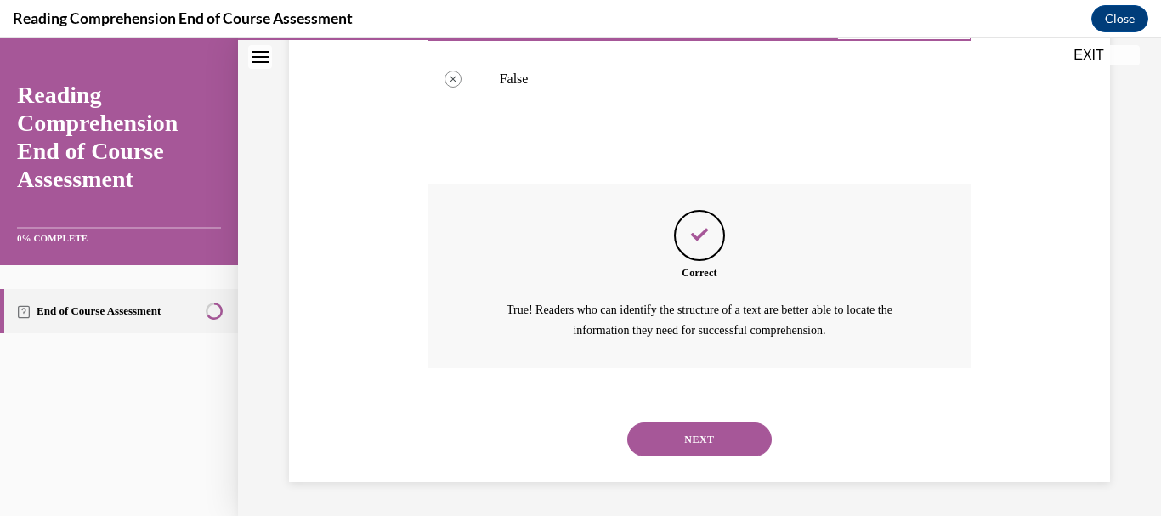
click at [651, 436] on button "NEXT" at bounding box center [699, 440] width 145 height 34
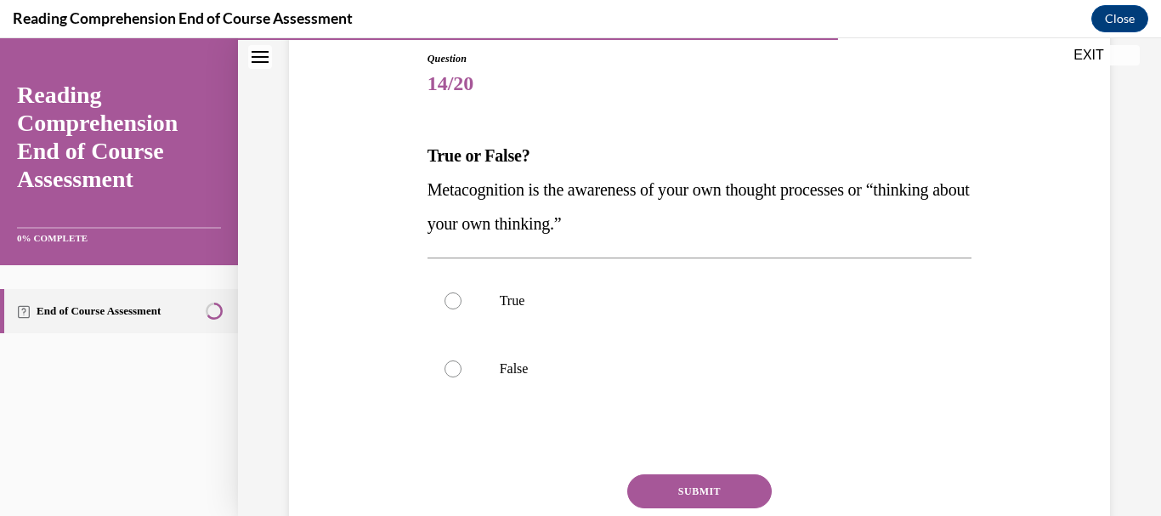
scroll to position [186, 0]
click at [453, 303] on div at bounding box center [453, 300] width 17 height 17
click at [453, 303] on input "True" at bounding box center [453, 300] width 17 height 17
radio input "true"
click at [689, 480] on button "SUBMIT" at bounding box center [699, 491] width 145 height 34
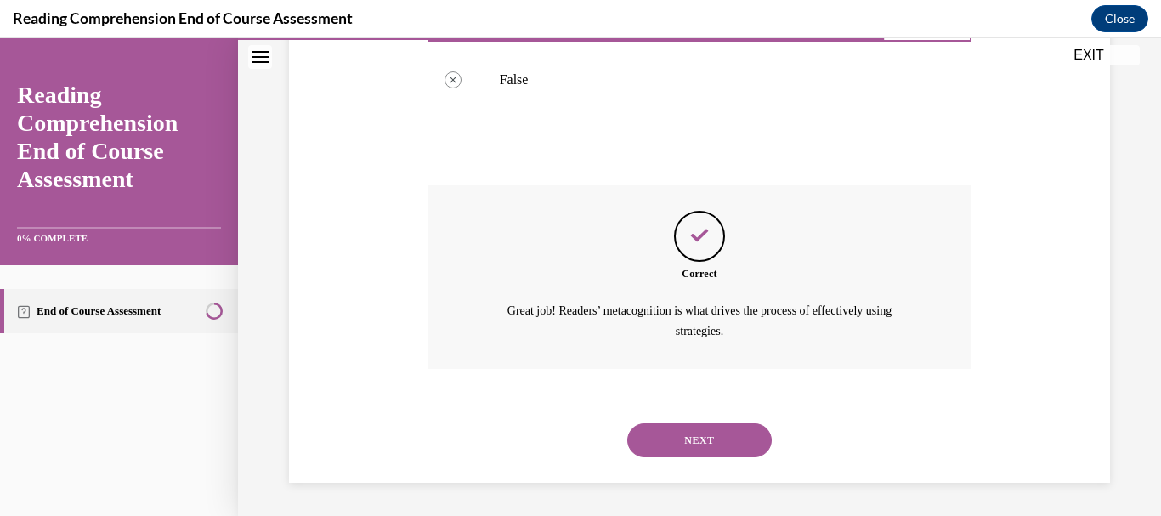
scroll to position [475, 0]
click at [679, 447] on button "NEXT" at bounding box center [699, 440] width 145 height 34
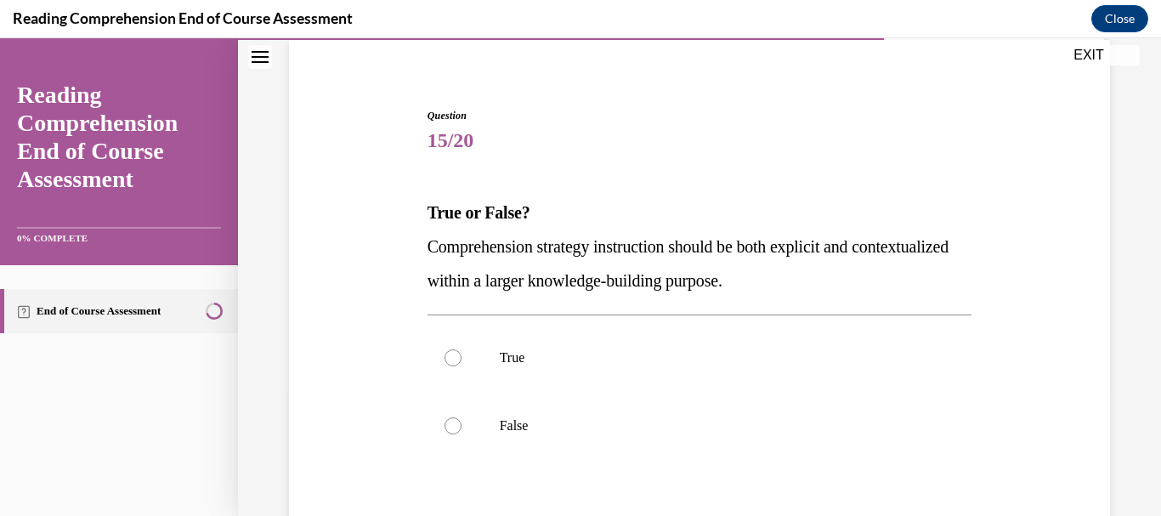
scroll to position [128, 0]
click at [453, 361] on div at bounding box center [453, 358] width 17 height 17
click at [453, 361] on input "True" at bounding box center [453, 358] width 17 height 17
radio input "true"
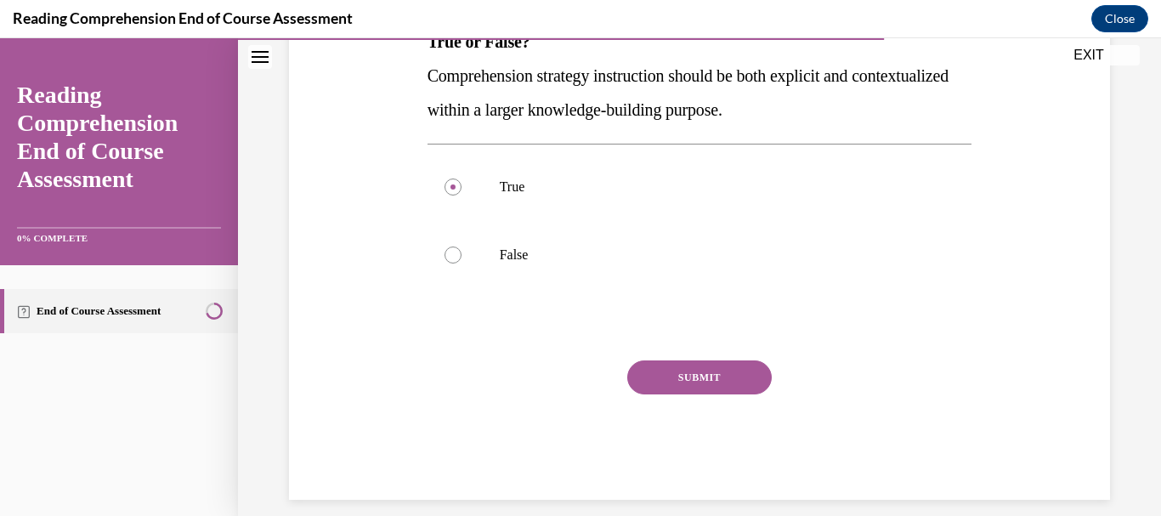
click at [641, 378] on button "SUBMIT" at bounding box center [699, 377] width 145 height 34
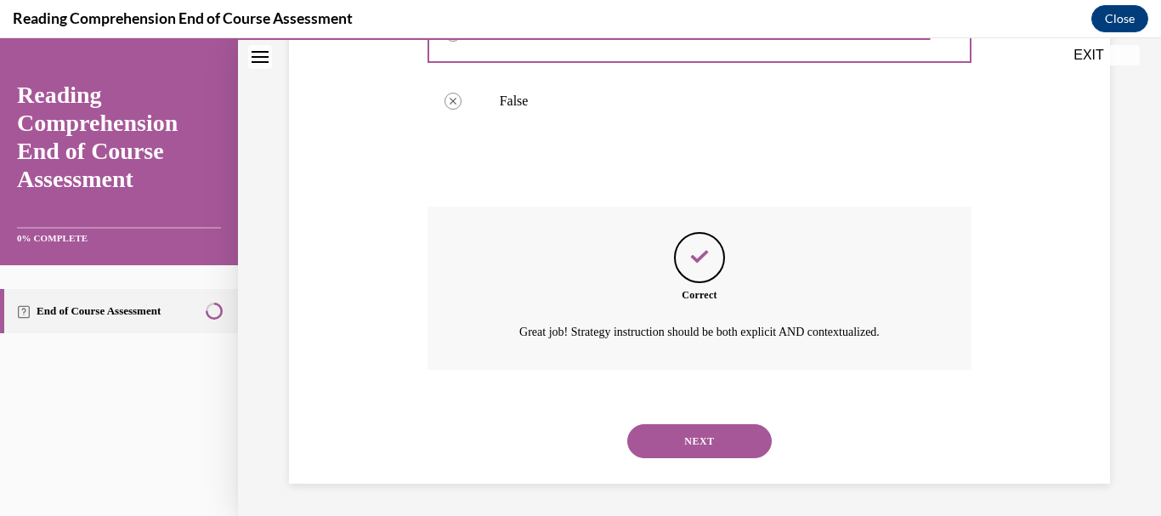
scroll to position [455, 0]
click at [651, 441] on button "NEXT" at bounding box center [699, 440] width 145 height 34
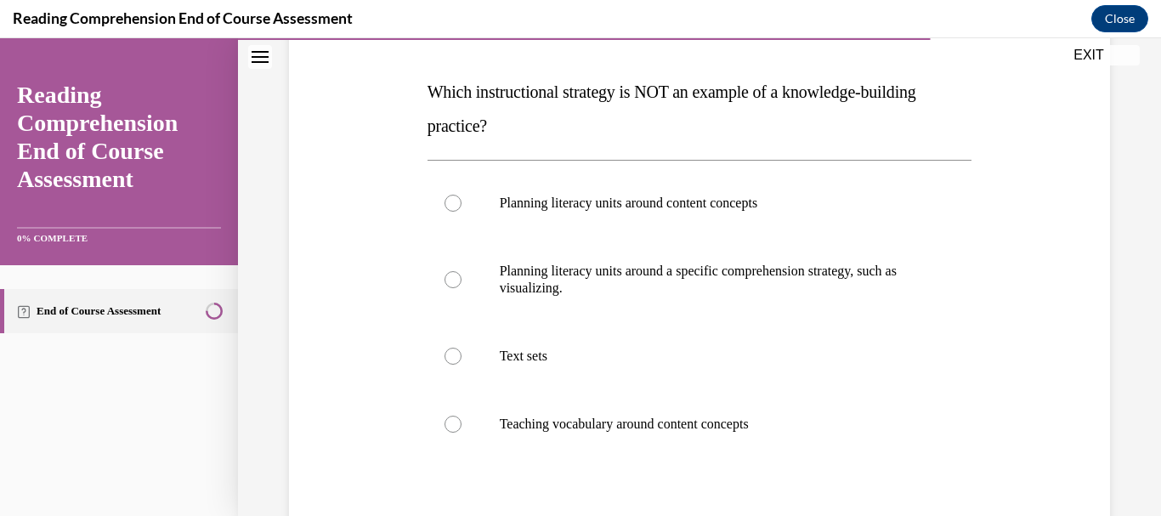
scroll to position [254, 0]
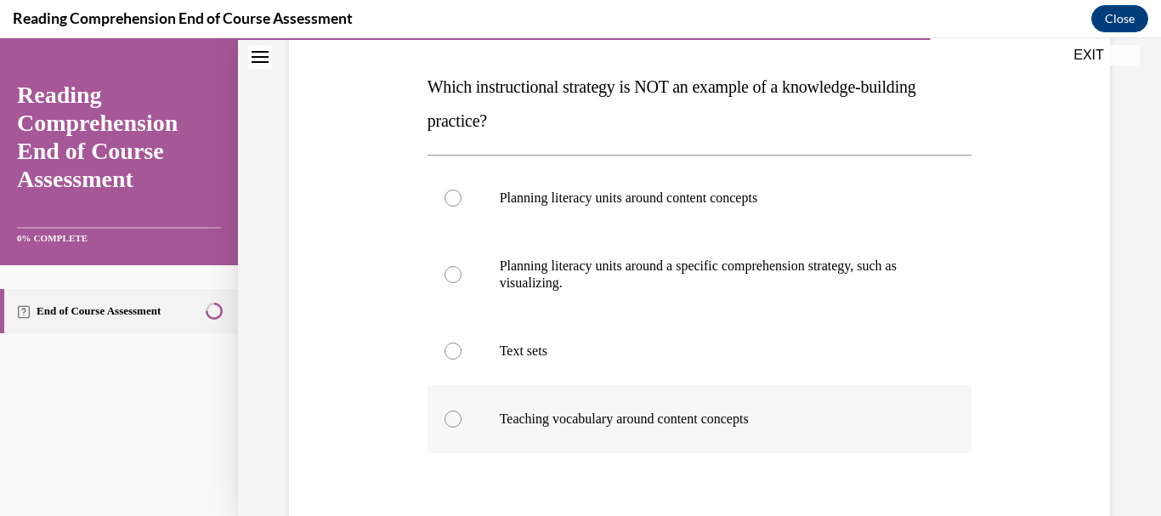
click at [454, 419] on div at bounding box center [453, 419] width 17 height 17
click at [454, 419] on input "Teaching vocabulary around content concepts" at bounding box center [453, 419] width 17 height 17
radio input "true"
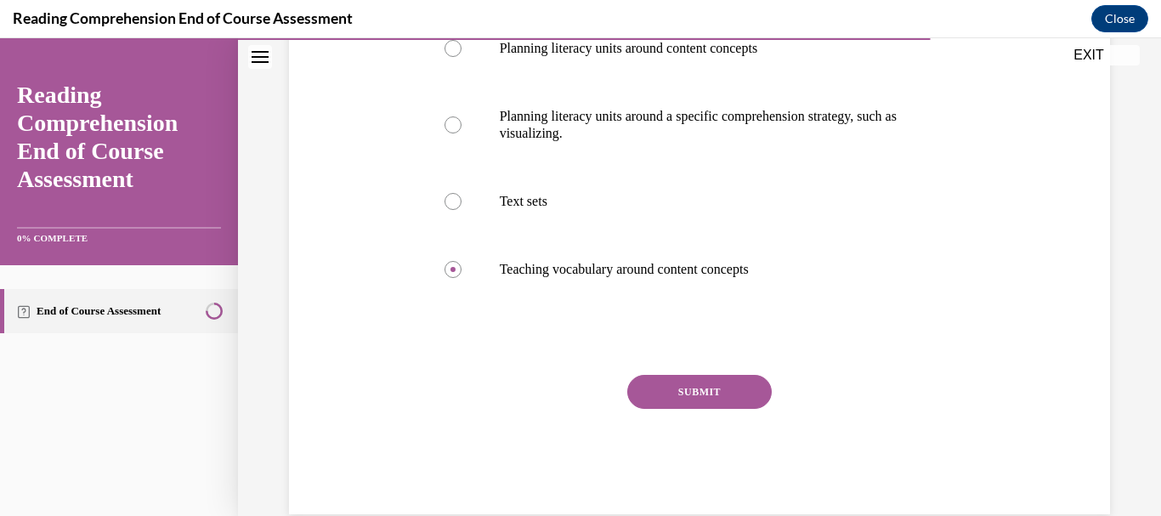
click at [661, 389] on button "SUBMIT" at bounding box center [699, 392] width 145 height 34
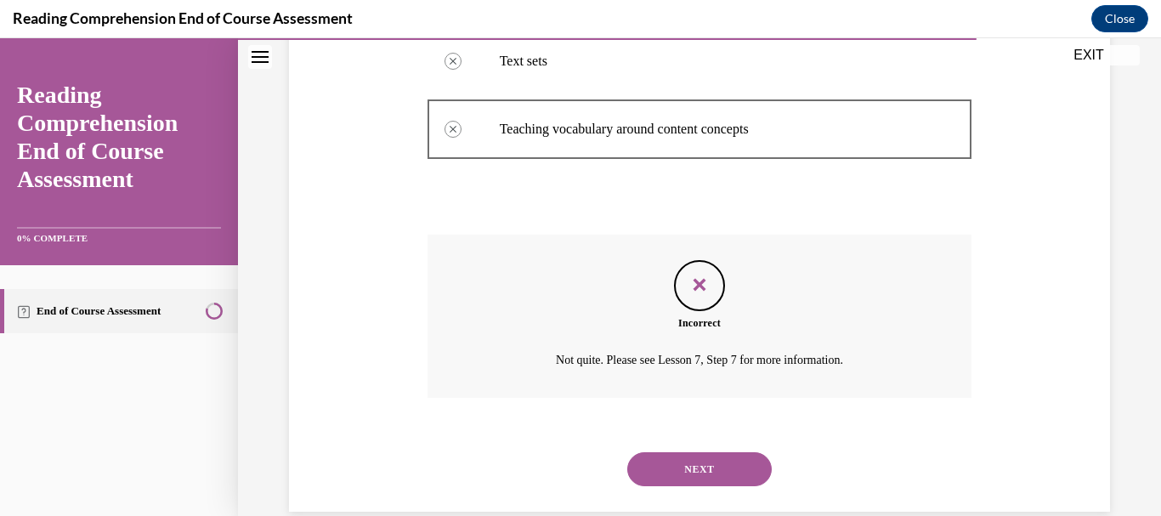
scroll to position [574, 0]
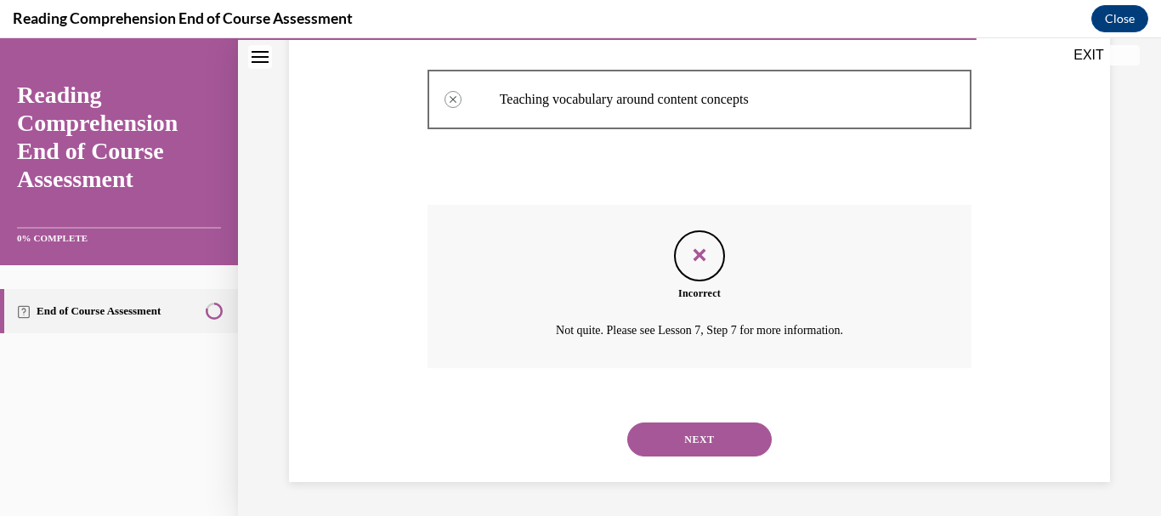
click at [655, 453] on button "NEXT" at bounding box center [699, 440] width 145 height 34
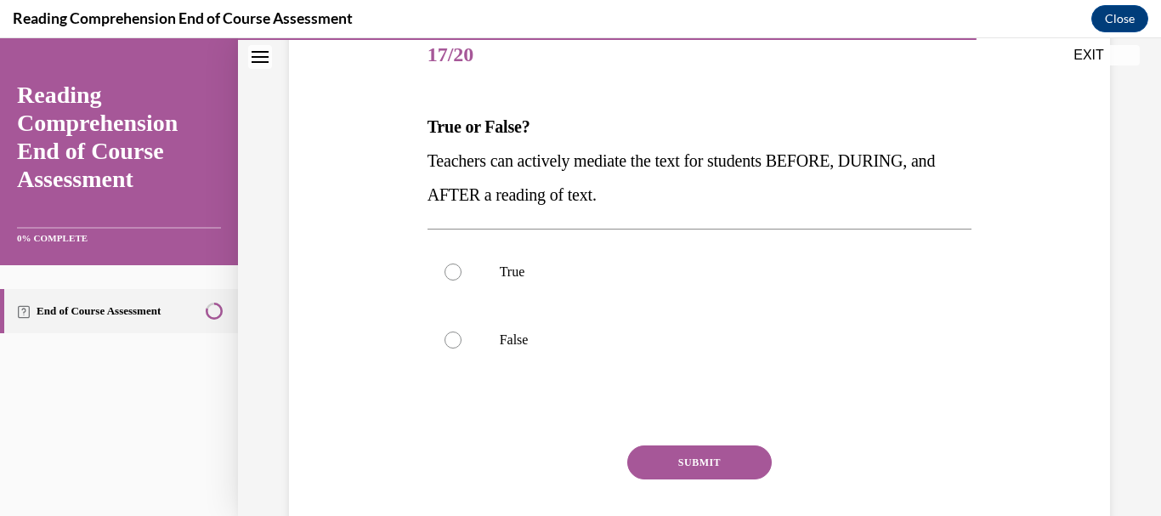
scroll to position [217, 0]
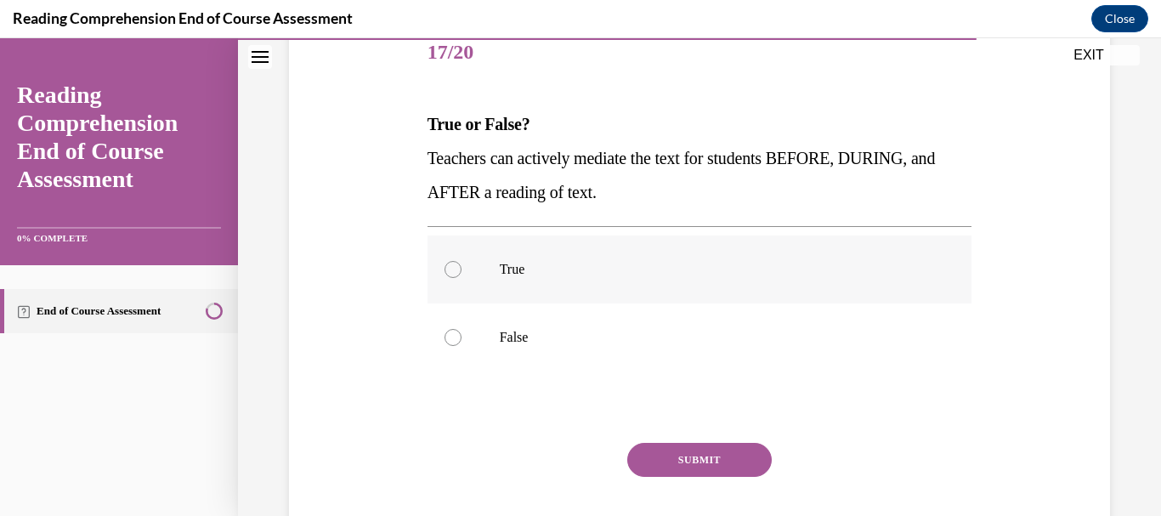
click at [448, 276] on div at bounding box center [453, 269] width 17 height 17
click at [448, 276] on input "True" at bounding box center [453, 269] width 17 height 17
radio input "true"
click at [690, 467] on button "SUBMIT" at bounding box center [699, 460] width 145 height 34
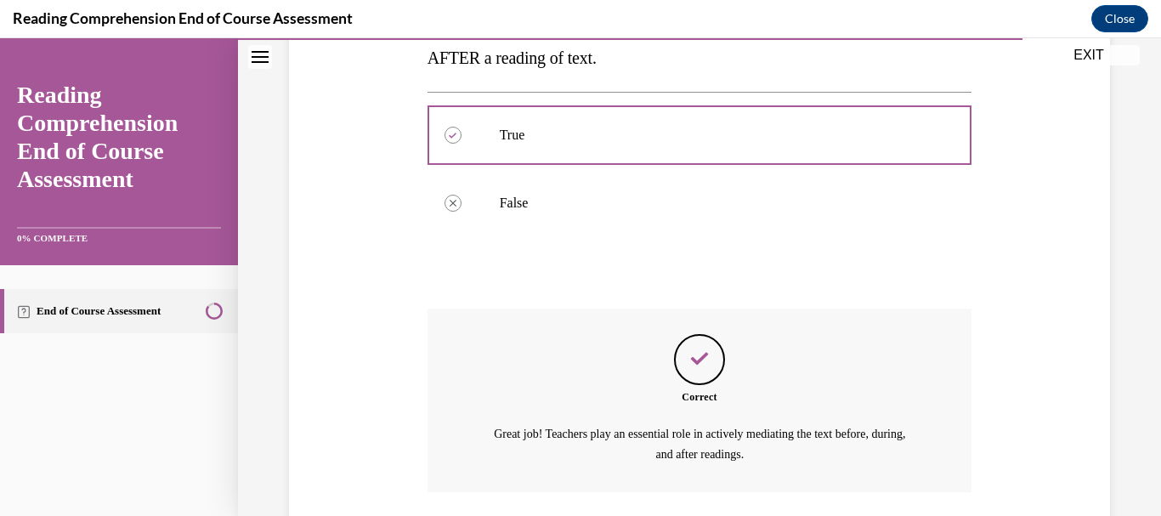
scroll to position [475, 0]
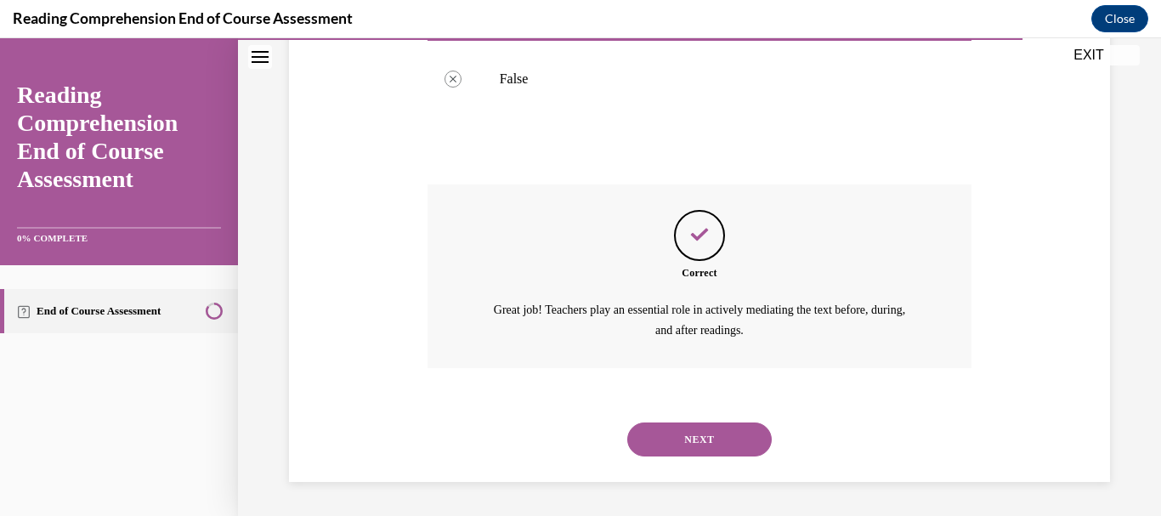
click at [692, 428] on button "NEXT" at bounding box center [699, 440] width 145 height 34
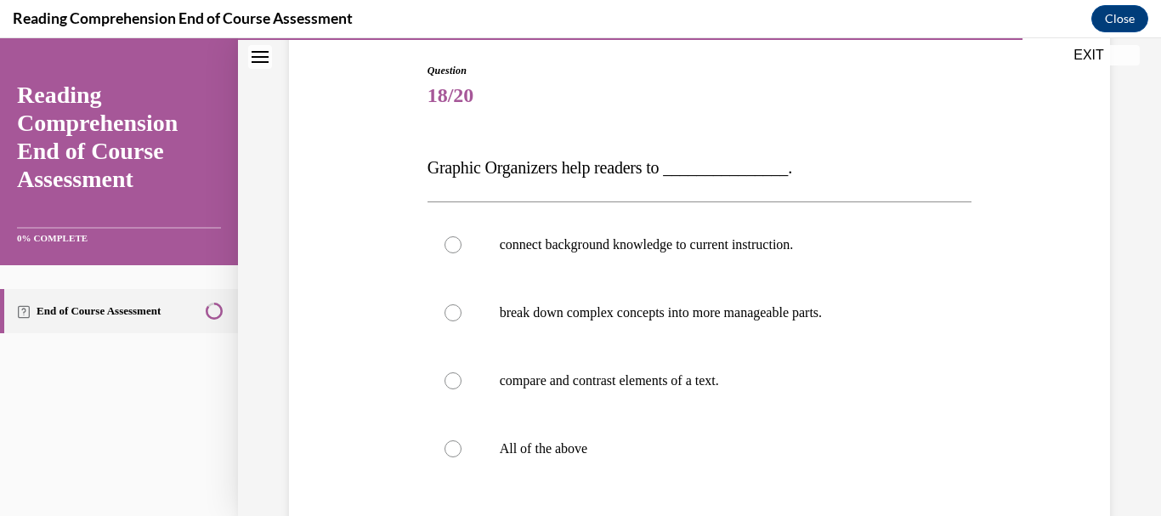
scroll to position [173, 0]
click at [449, 452] on div at bounding box center [453, 448] width 17 height 17
click at [449, 452] on input "All of the above" at bounding box center [453, 448] width 17 height 17
radio input "true"
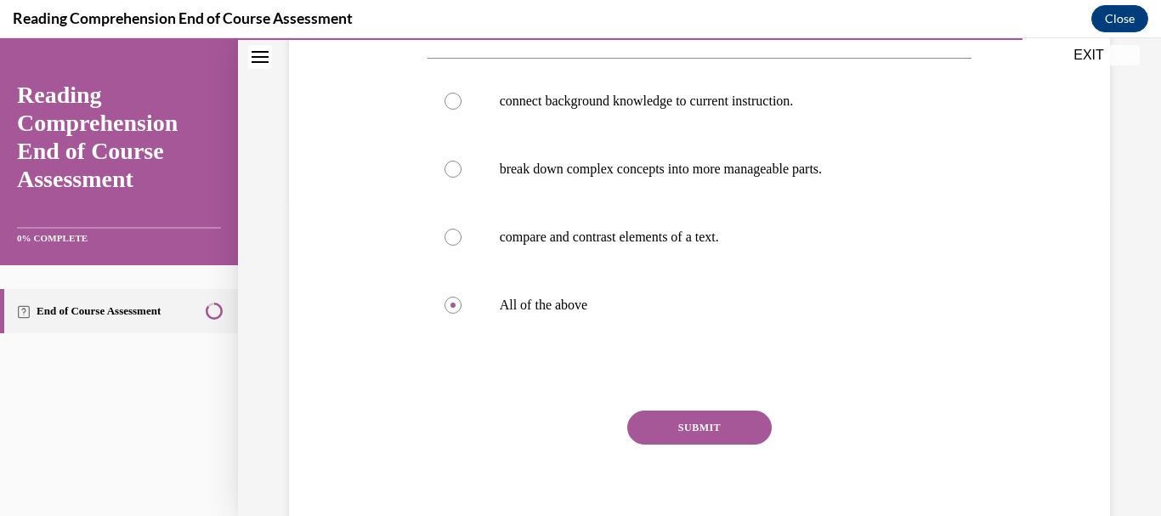
click at [704, 434] on button "SUBMIT" at bounding box center [699, 428] width 145 height 34
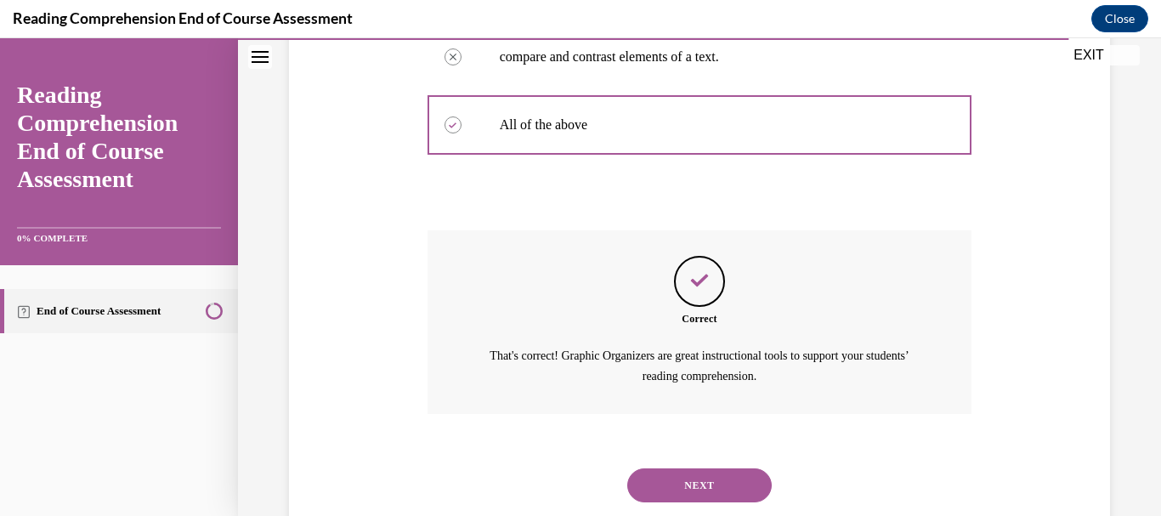
scroll to position [543, 0]
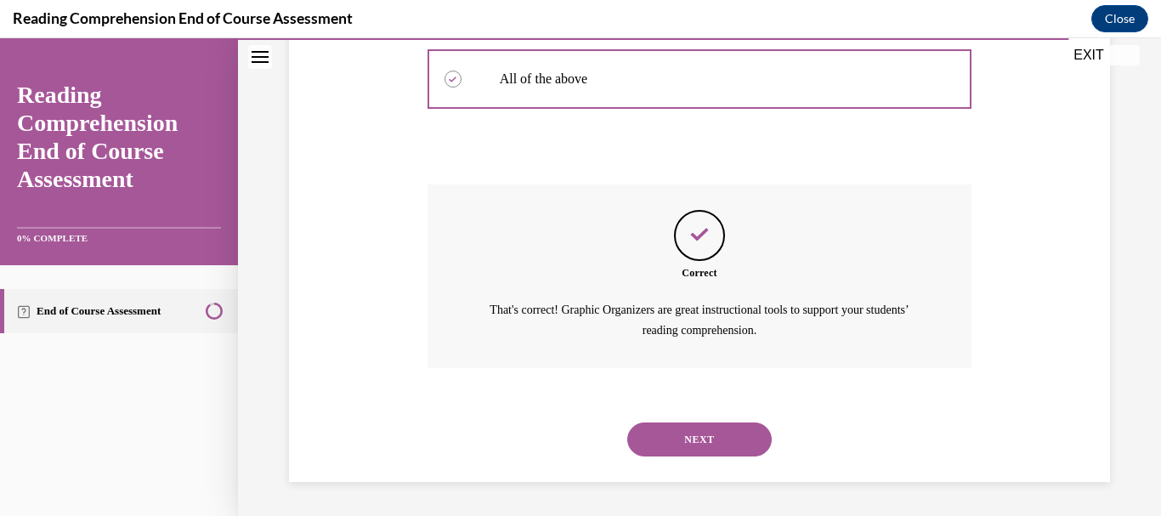
click at [679, 439] on button "NEXT" at bounding box center [699, 440] width 145 height 34
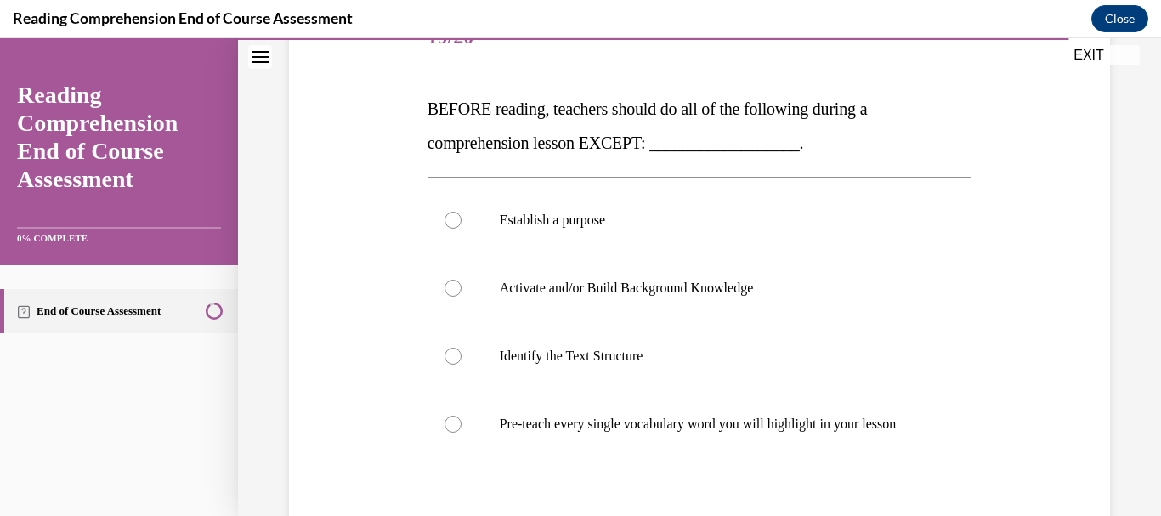
scroll to position [232, 0]
click at [445, 433] on div at bounding box center [453, 424] width 17 height 17
click at [445, 433] on input "Pre-teach every single vocabulary word you will highlight in your lesson" at bounding box center [453, 424] width 17 height 17
radio input "true"
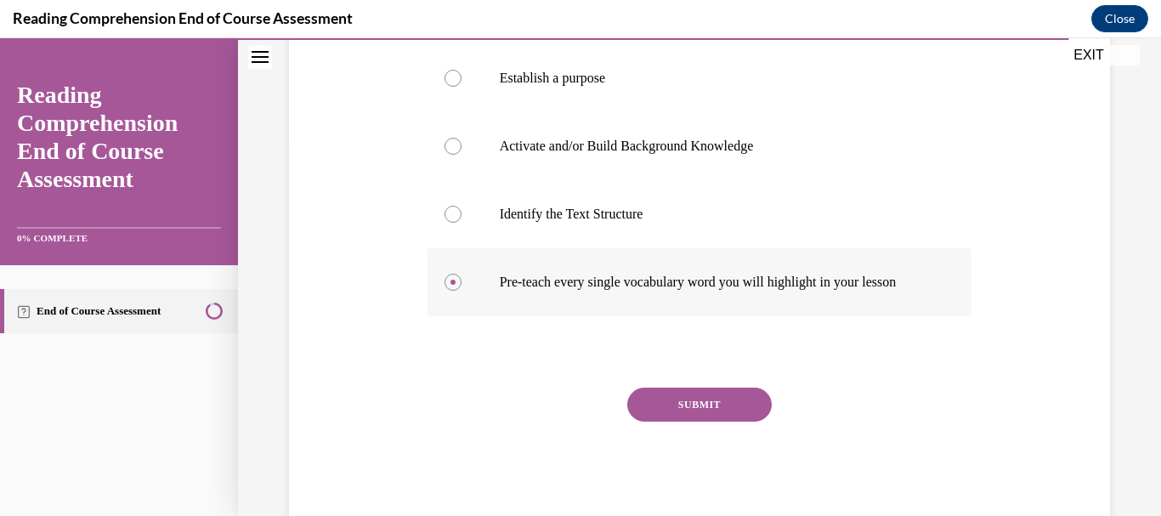
click at [633, 415] on button "SUBMIT" at bounding box center [699, 405] width 145 height 34
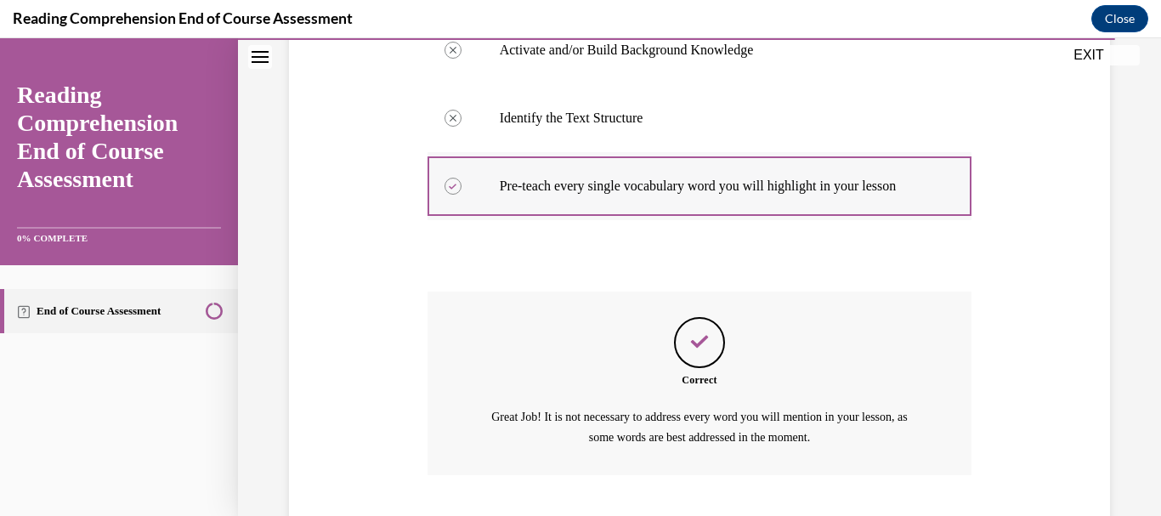
scroll to position [594, 0]
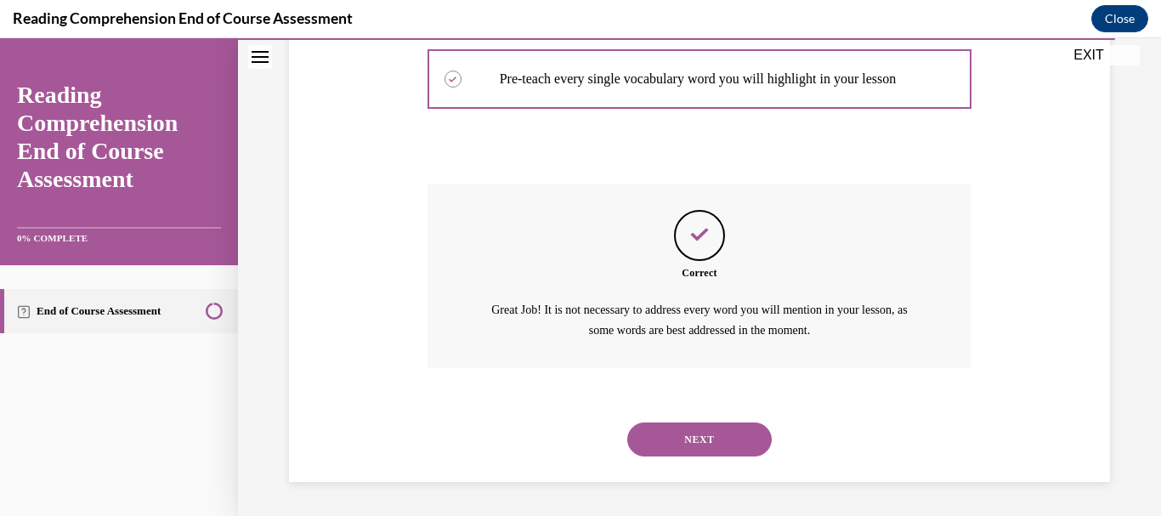
click at [652, 431] on button "NEXT" at bounding box center [699, 440] width 145 height 34
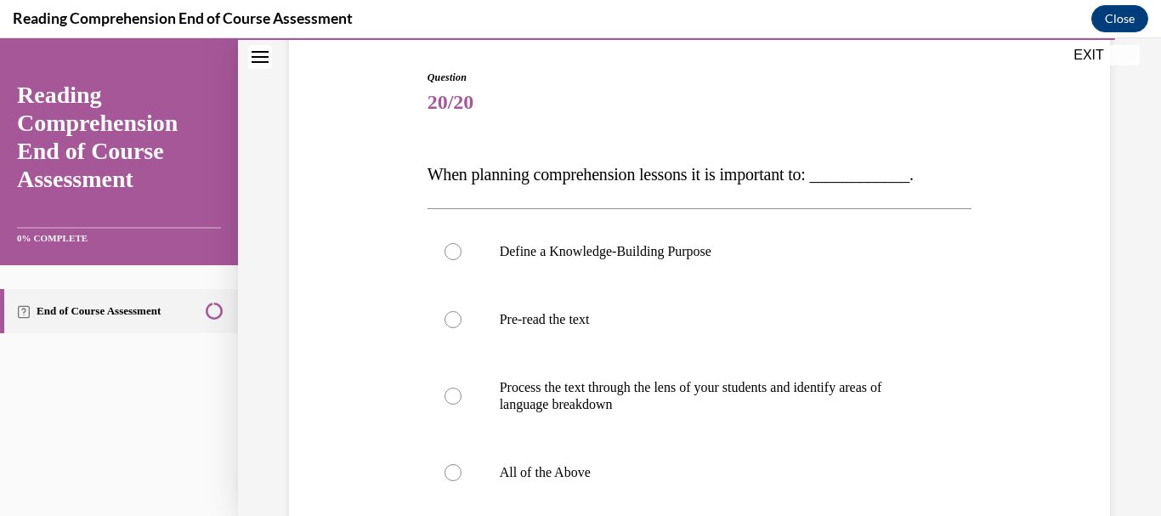
scroll to position [214, 0]
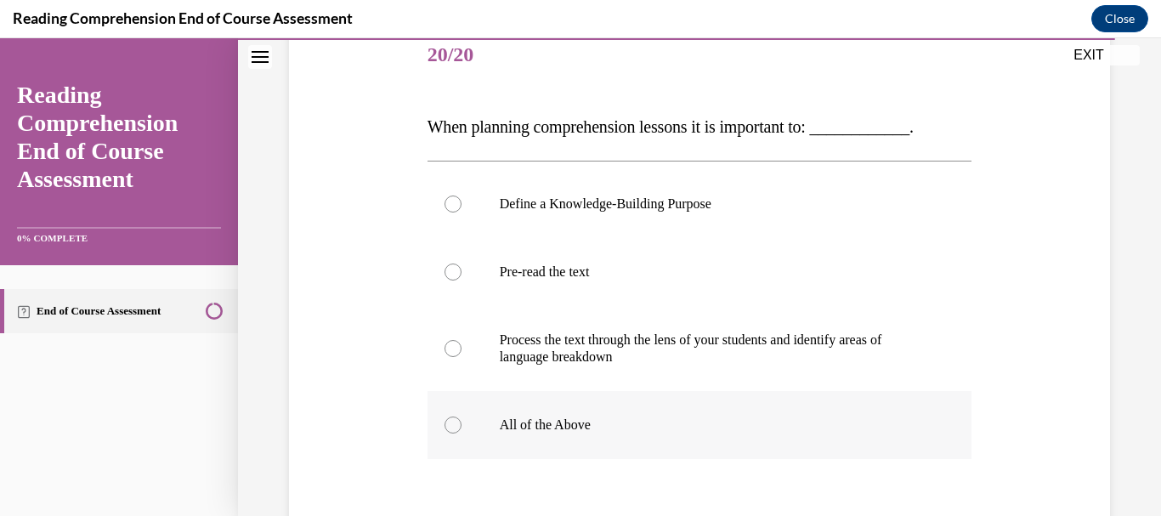
click at [449, 429] on div at bounding box center [453, 425] width 17 height 17
click at [449, 429] on input "All of the Above" at bounding box center [453, 425] width 17 height 17
radio input "true"
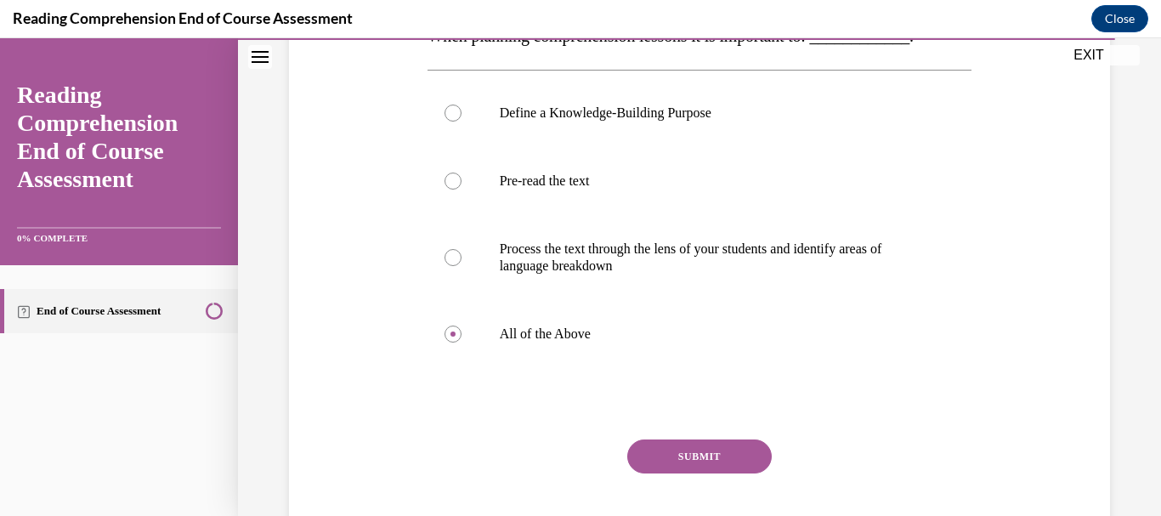
click at [655, 451] on button "SUBMIT" at bounding box center [699, 457] width 145 height 34
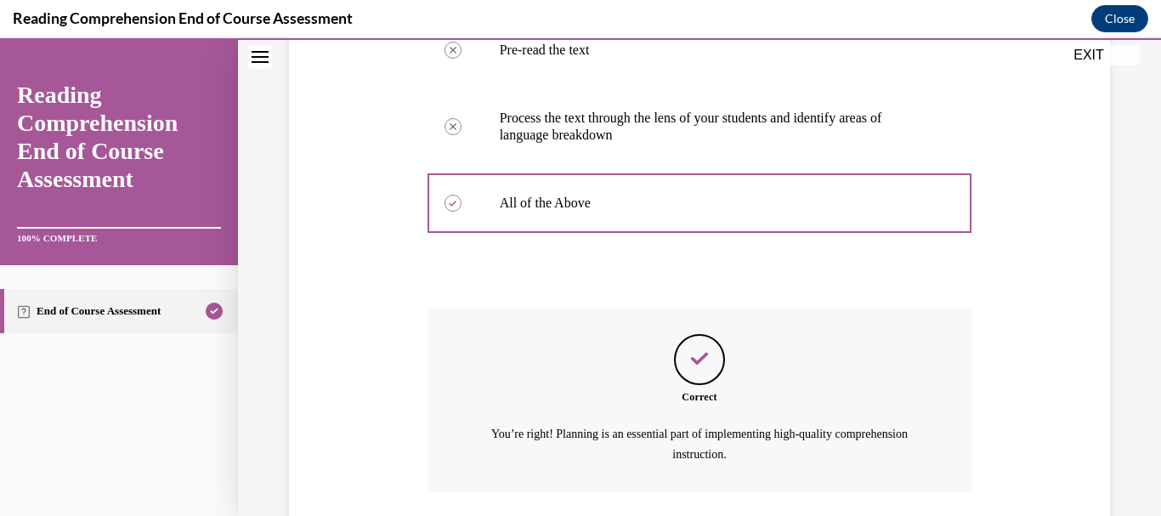
scroll to position [560, 0]
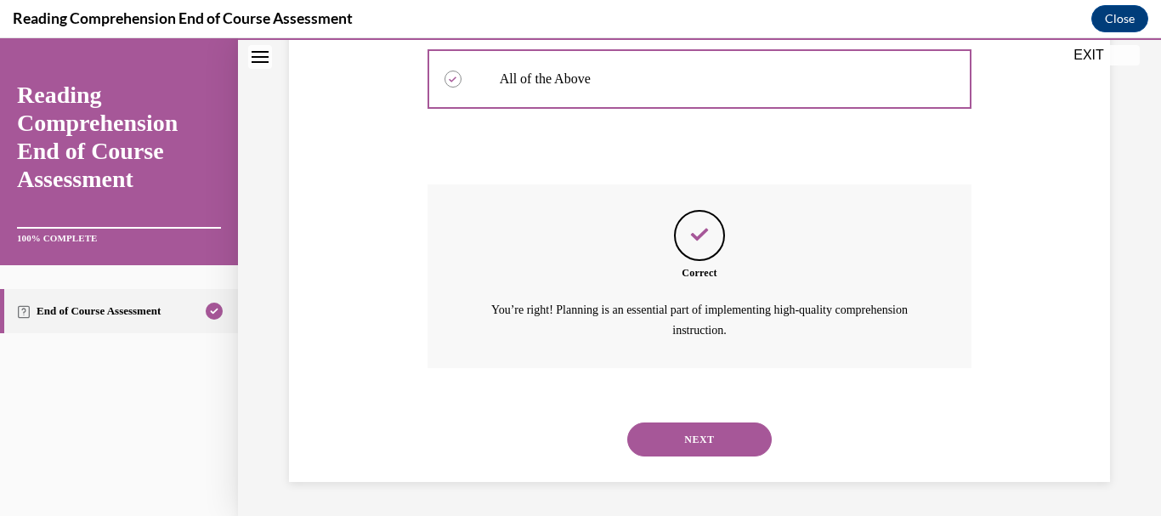
click at [653, 446] on button "NEXT" at bounding box center [699, 440] width 145 height 34
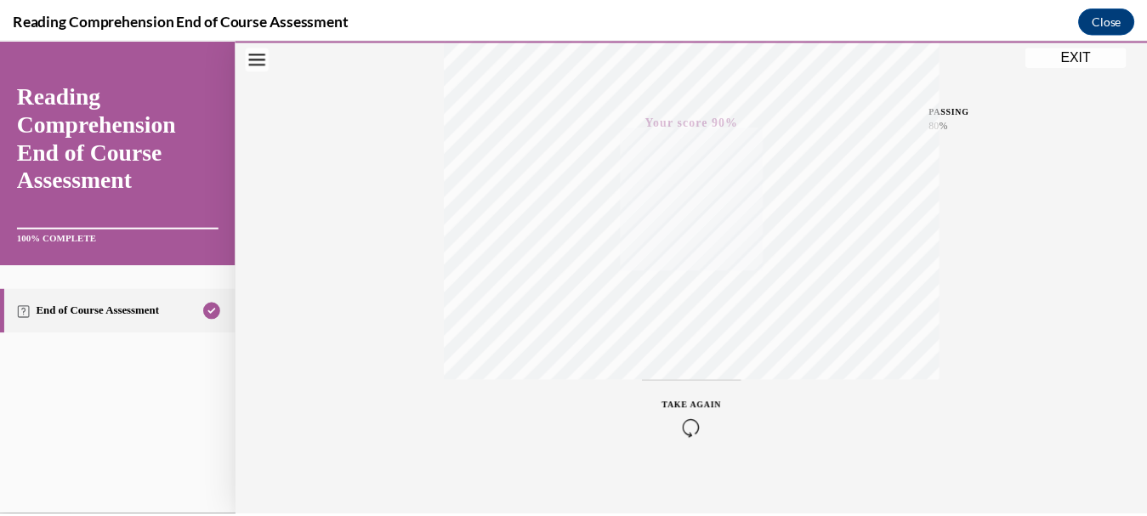
scroll to position [394, 0]
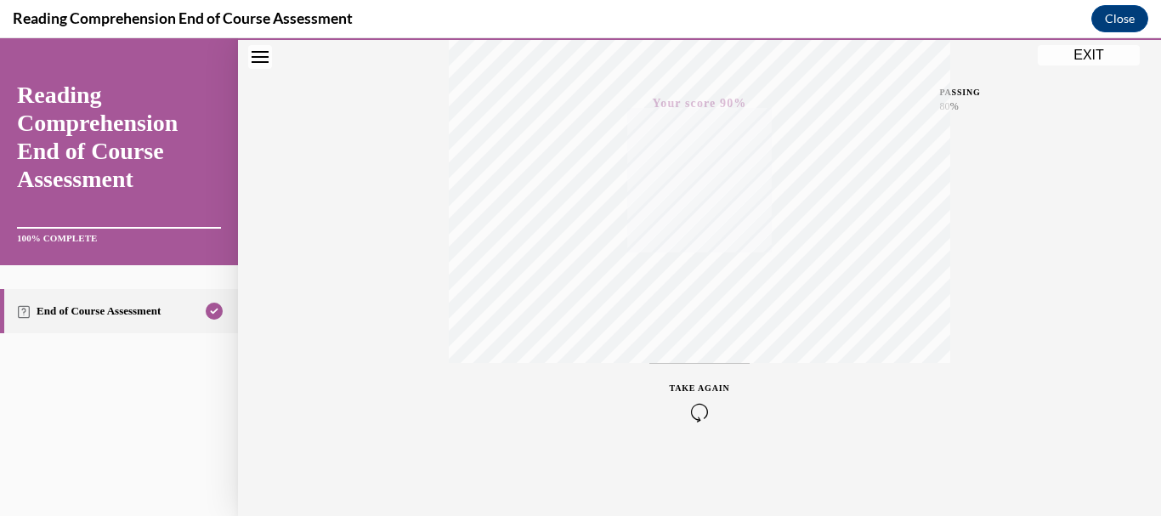
click at [1071, 58] on button "EXIT" at bounding box center [1089, 55] width 102 height 20
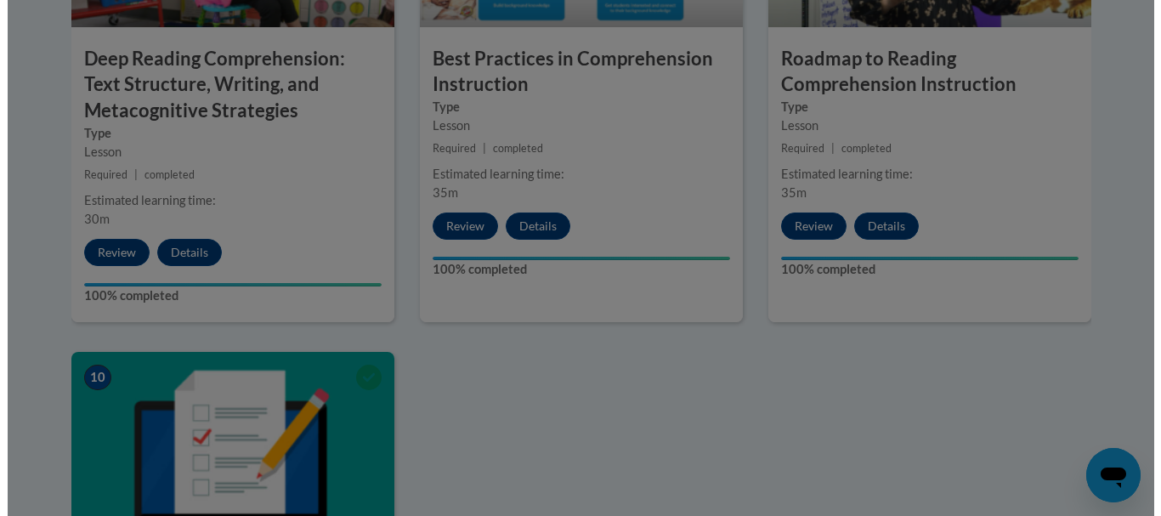
scroll to position [1652, 0]
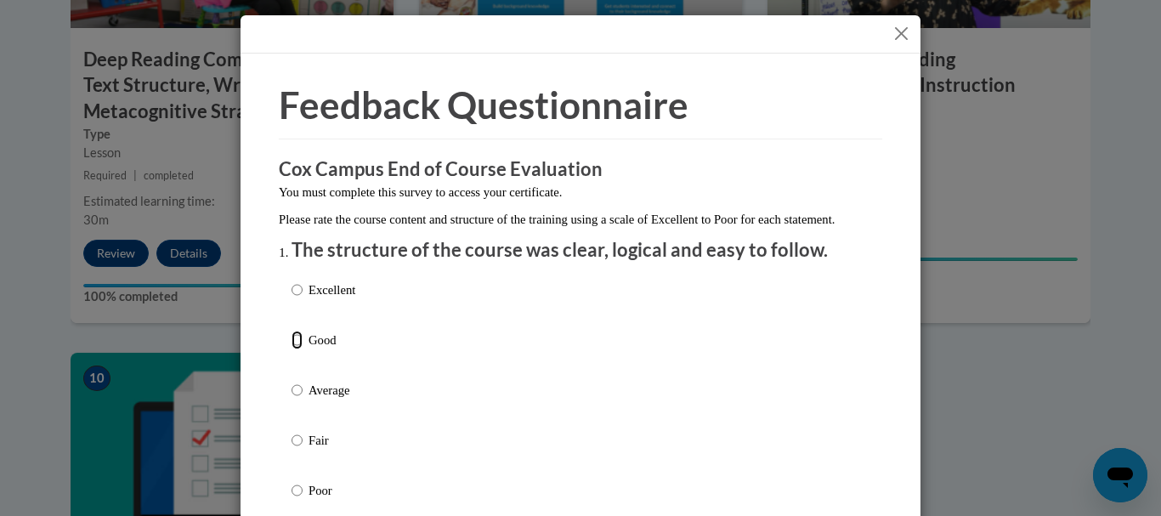
click at [292, 349] on input "Good" at bounding box center [297, 340] width 11 height 19
radio input "true"
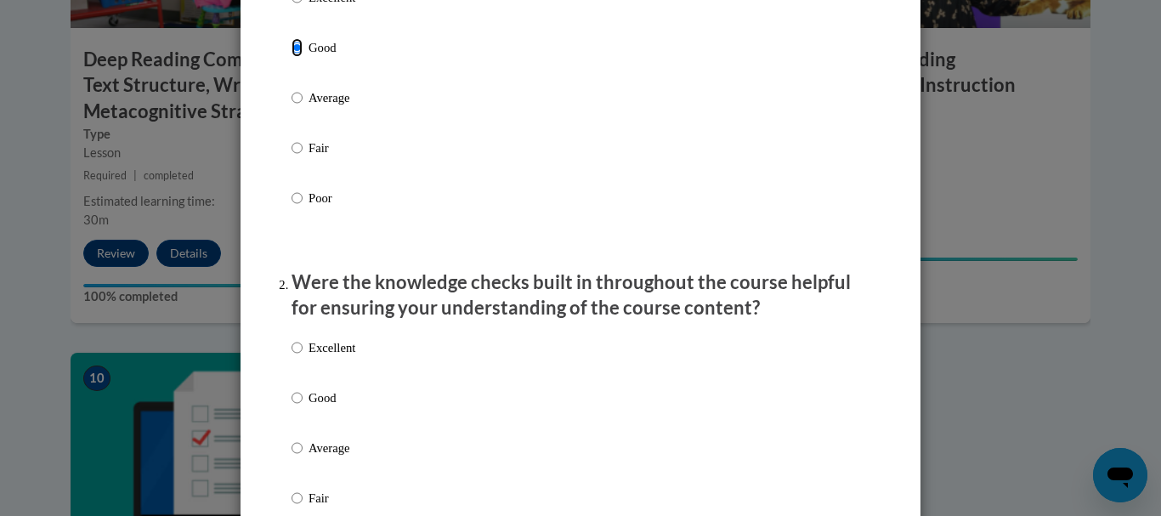
scroll to position [374, 0]
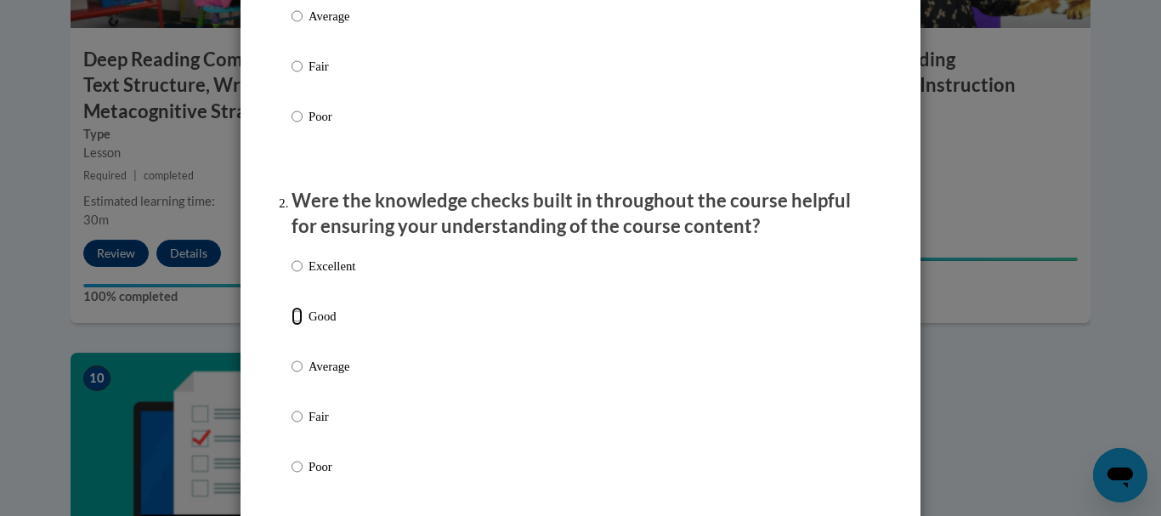
click at [293, 326] on input "Good" at bounding box center [297, 316] width 11 height 19
radio input "true"
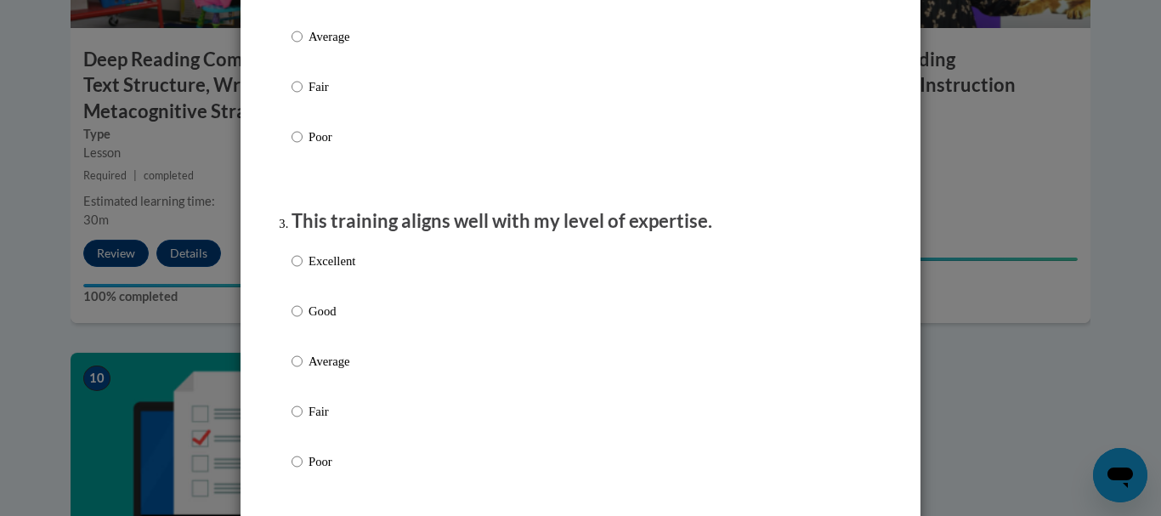
scroll to position [743, 0]
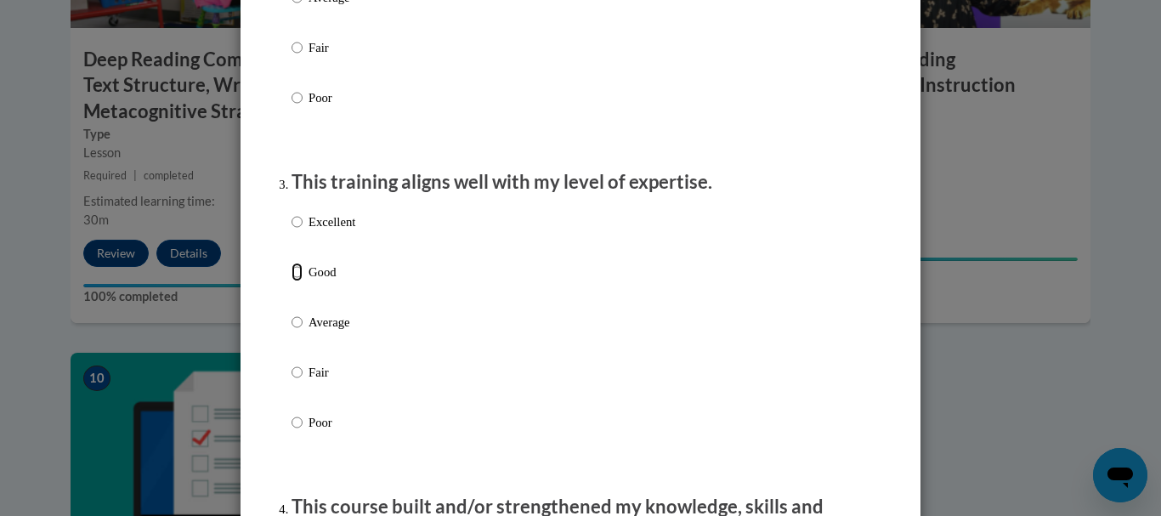
click at [292, 281] on input "Good" at bounding box center [297, 272] width 11 height 19
radio input "true"
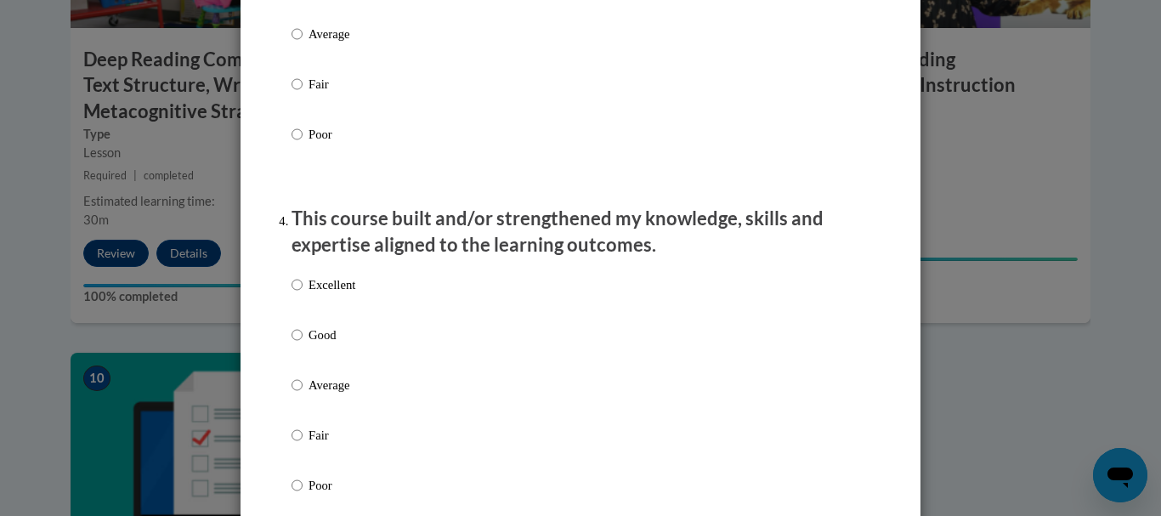
scroll to position [1033, 0]
click at [292, 343] on input "Good" at bounding box center [297, 333] width 11 height 19
radio input "true"
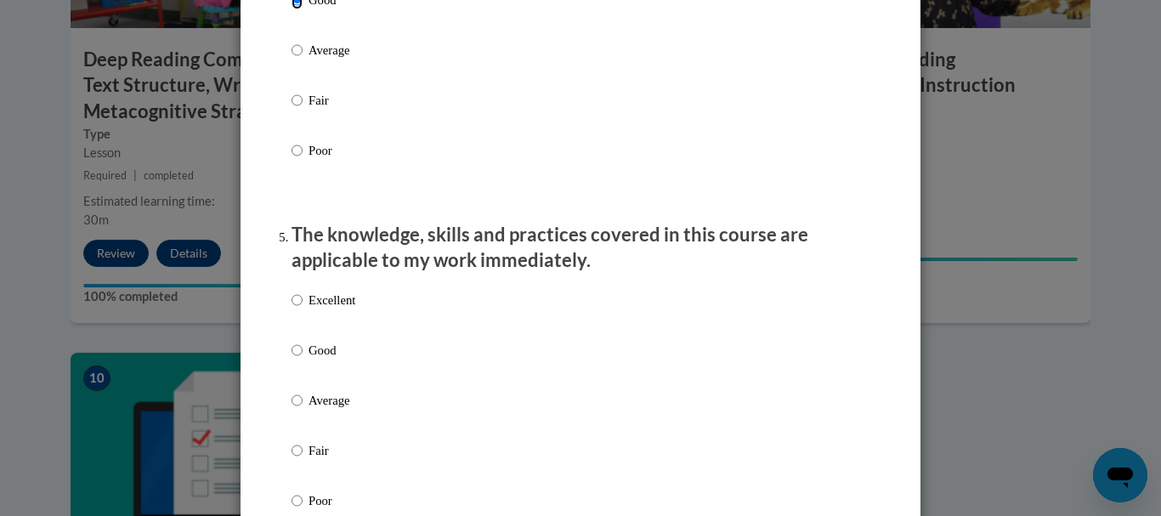
scroll to position [1367, 0]
click at [296, 366] on label "Good" at bounding box center [324, 363] width 64 height 46
click at [296, 359] on input "Good" at bounding box center [297, 349] width 11 height 19
radio input "true"
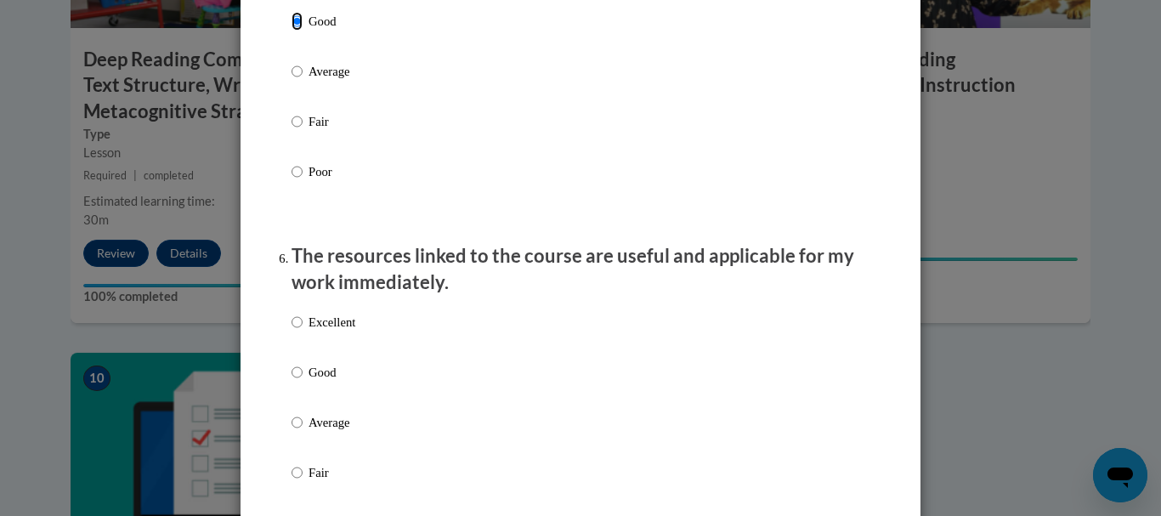
scroll to position [1696, 0]
click at [292, 381] on input "Good" at bounding box center [297, 371] width 11 height 19
radio input "true"
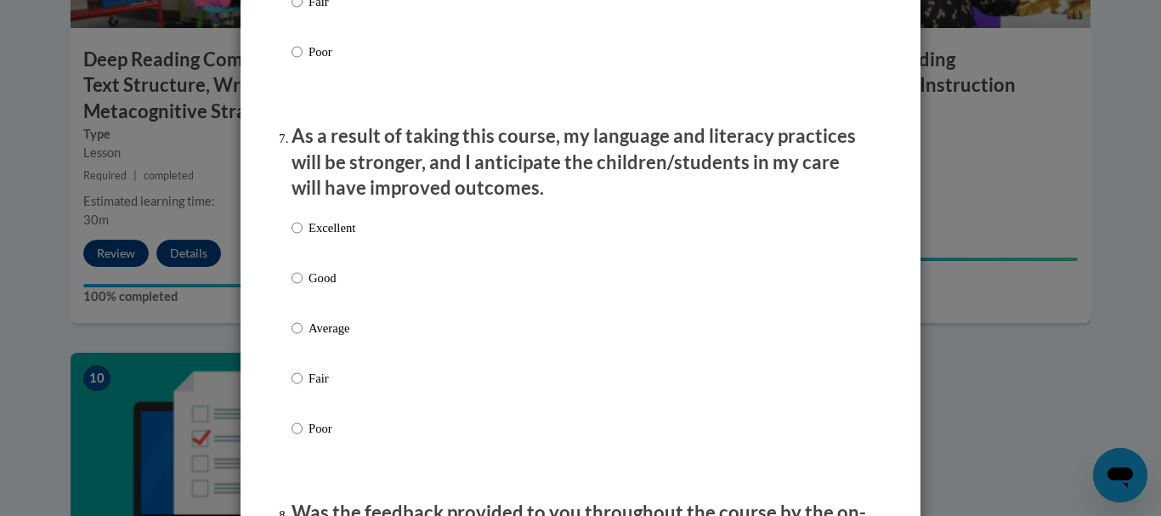
scroll to position [2167, 0]
click at [292, 287] on input "Good" at bounding box center [297, 277] width 11 height 19
radio input "true"
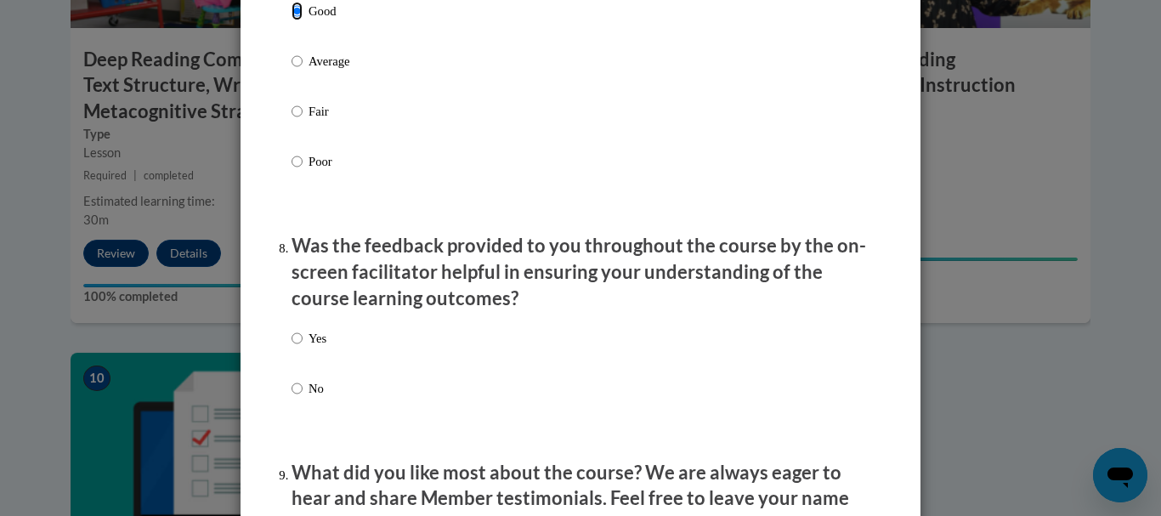
scroll to position [2443, 0]
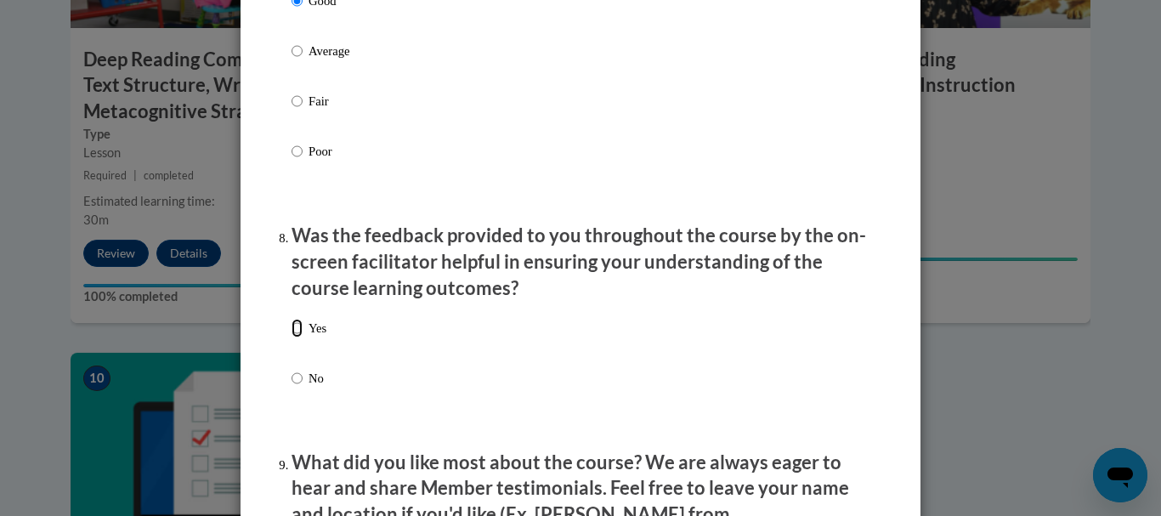
click at [292, 338] on input "Yes" at bounding box center [297, 328] width 11 height 19
radio input "true"
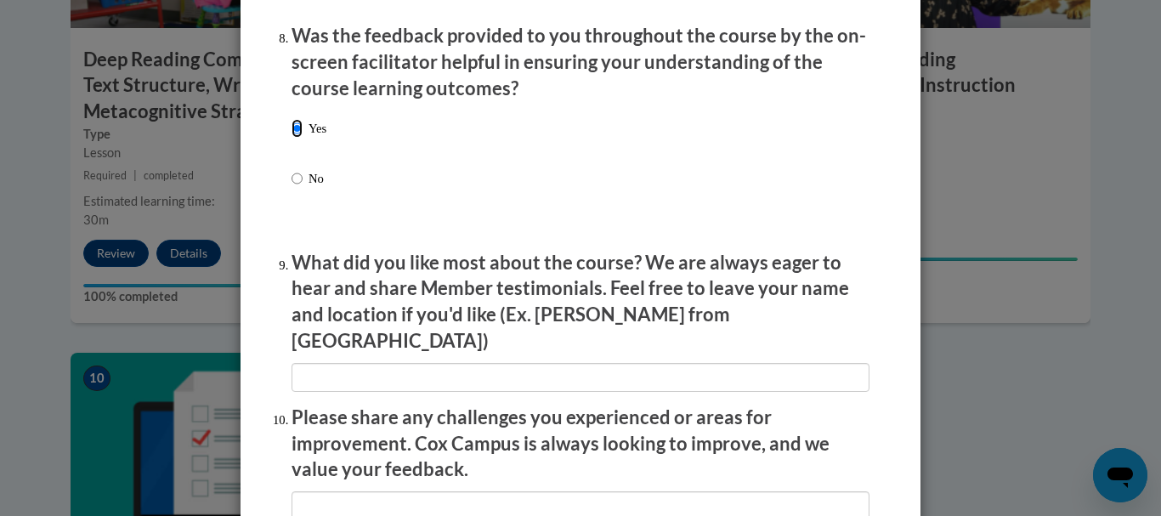
scroll to position [2650, 0]
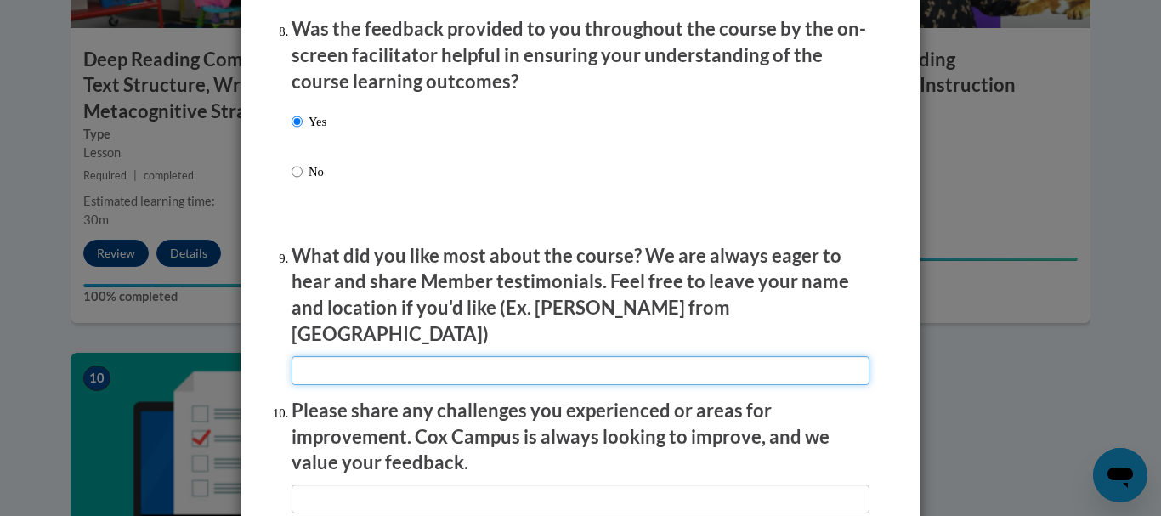
click at [389, 360] on input "textbox" at bounding box center [581, 370] width 578 height 29
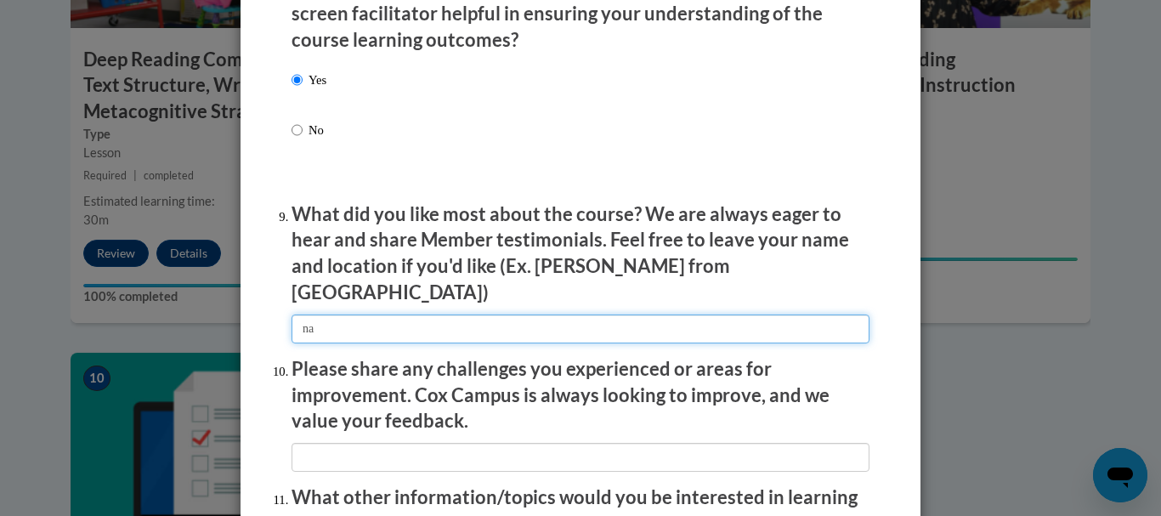
scroll to position [2694, 0]
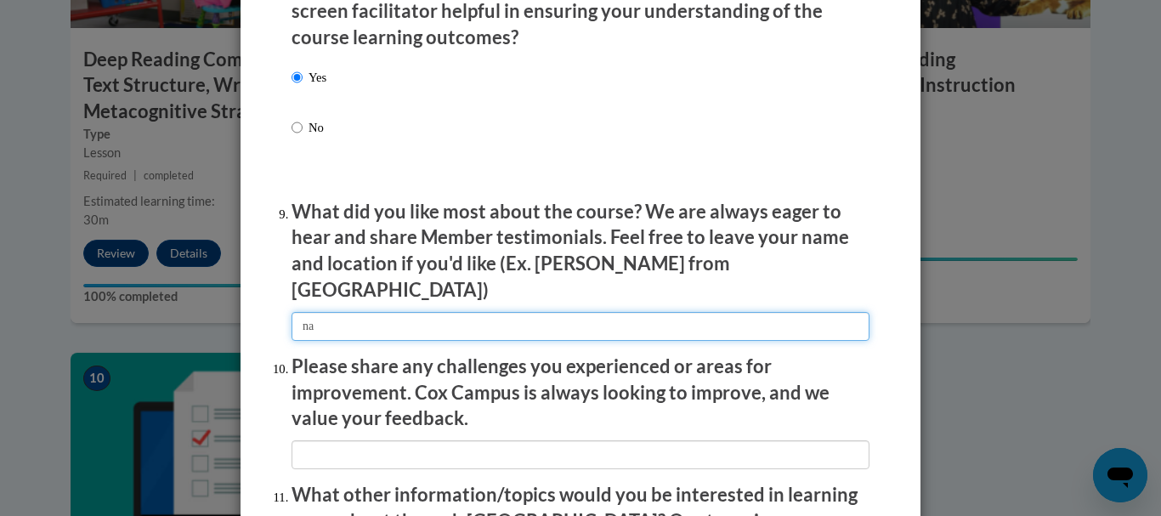
type input "na"
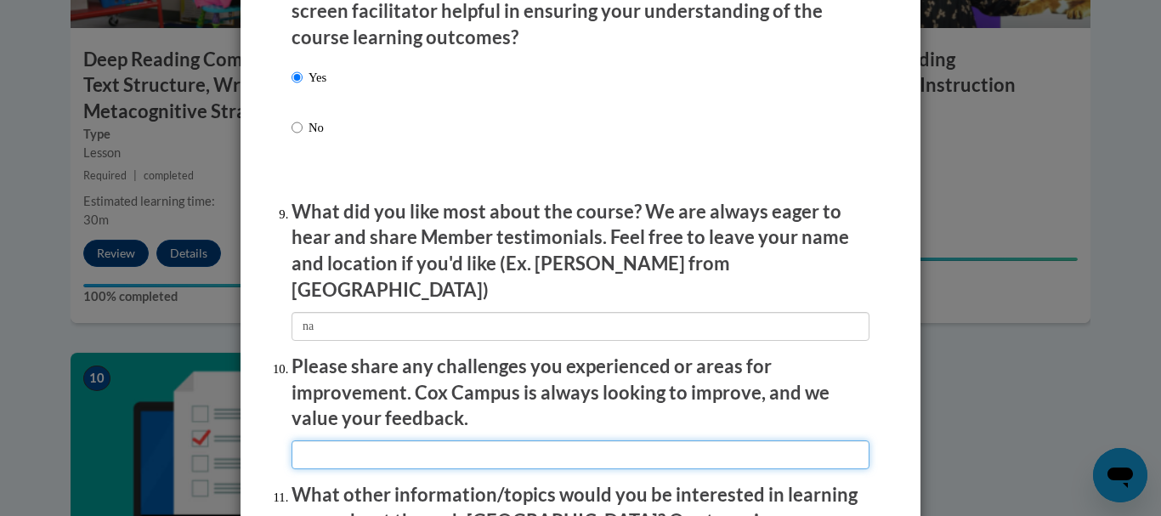
click at [391, 440] on input "textbox" at bounding box center [581, 454] width 578 height 29
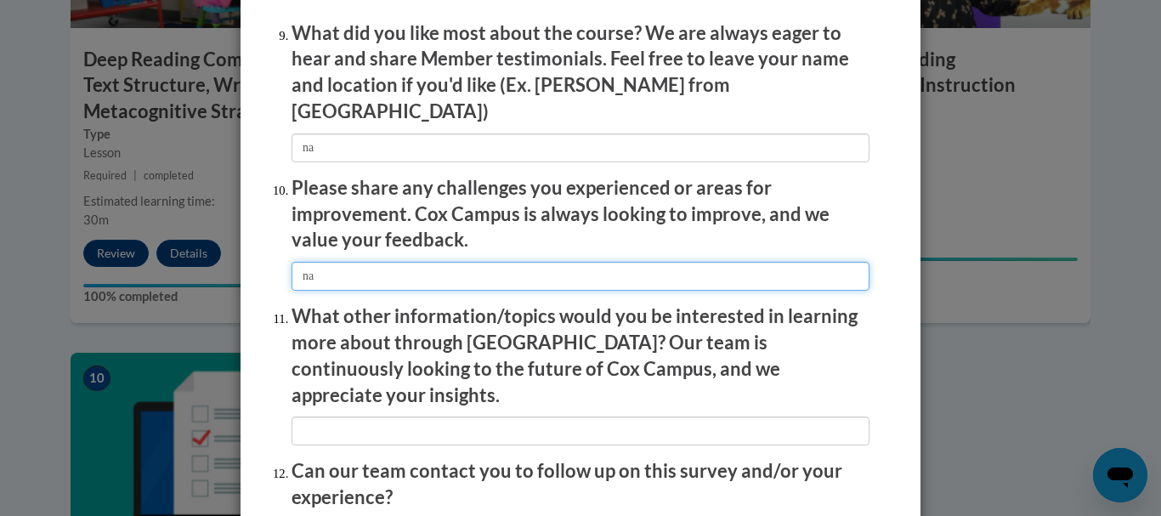
scroll to position [2874, 0]
type input "na"
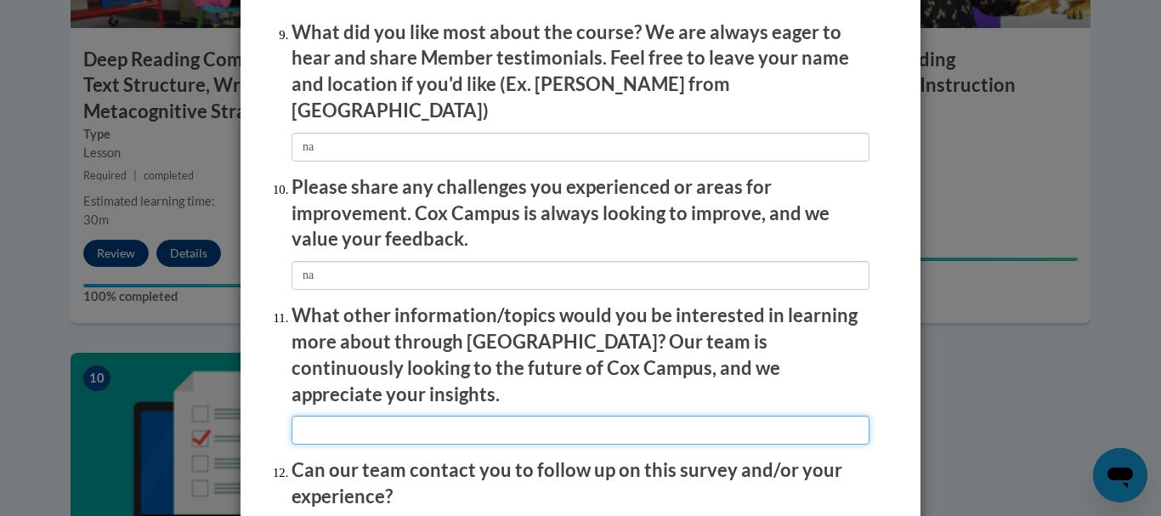
click at [398, 416] on input "textbox" at bounding box center [581, 430] width 578 height 29
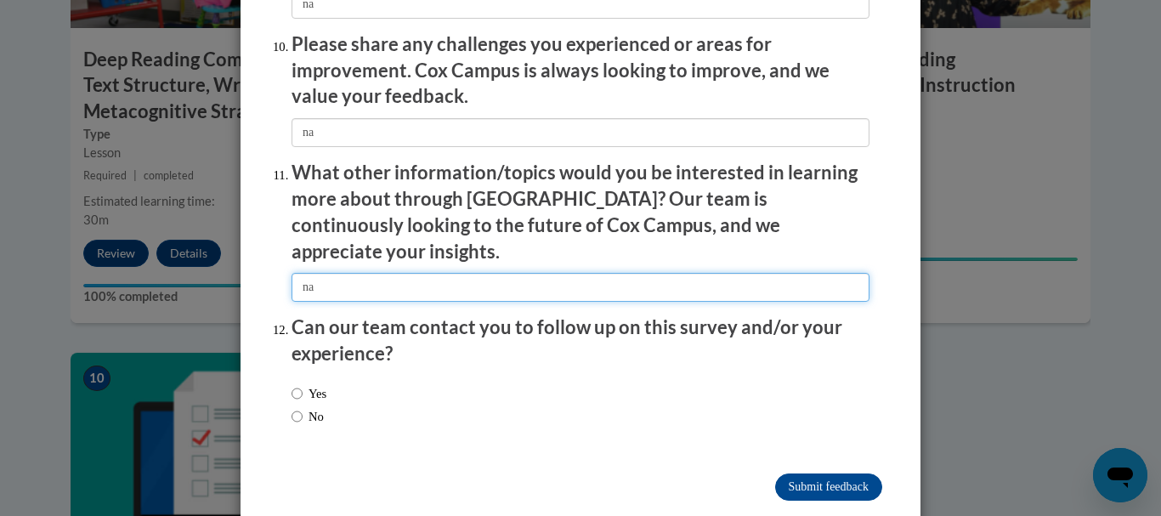
type input "na"
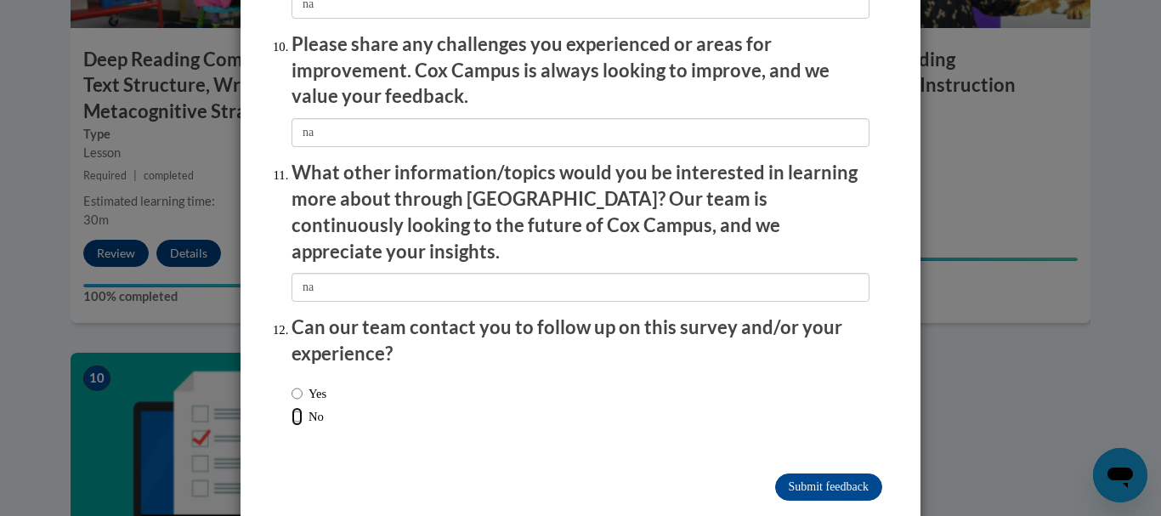
click at [292, 407] on input "No" at bounding box center [297, 416] width 11 height 19
radio input "true"
click at [800, 474] on input "Submit feedback" at bounding box center [828, 487] width 107 height 27
